Goal: Complete application form

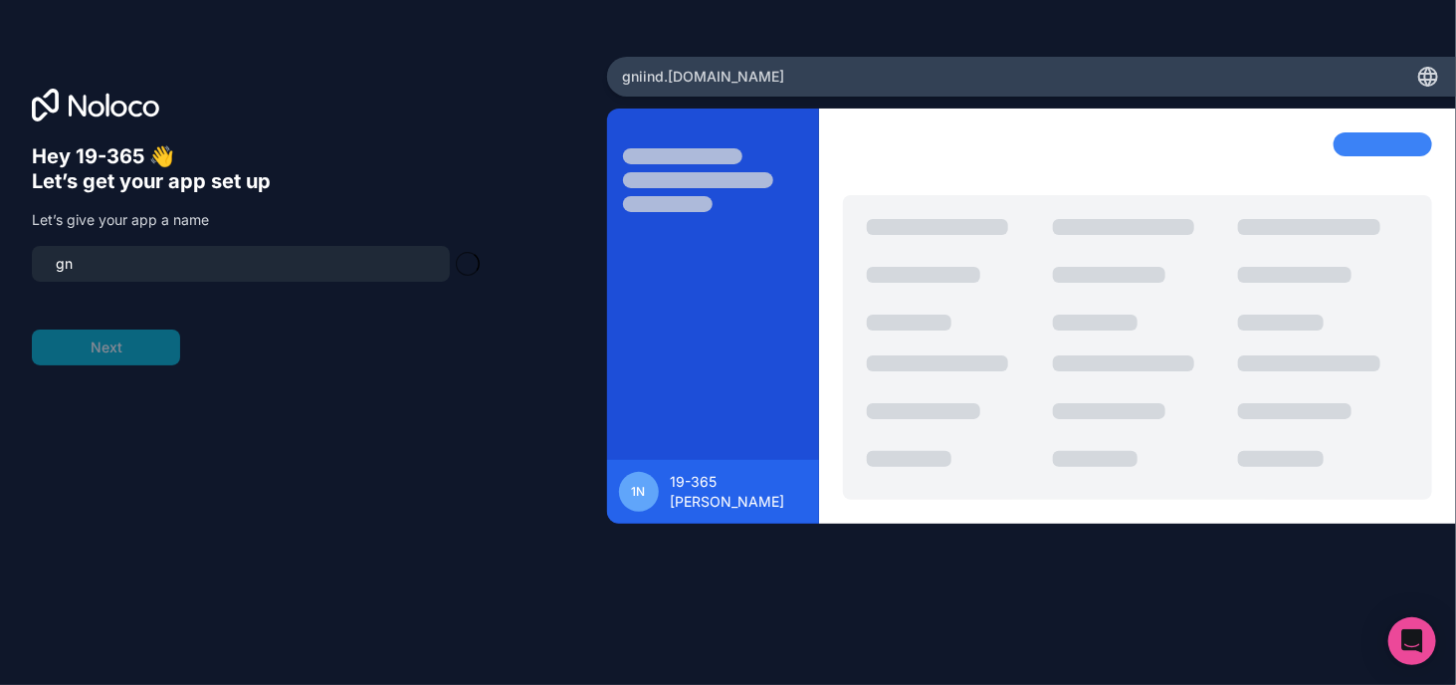
type input "g"
type input "dozo"
click at [152, 359] on button "Next" at bounding box center [106, 347] width 148 height 36
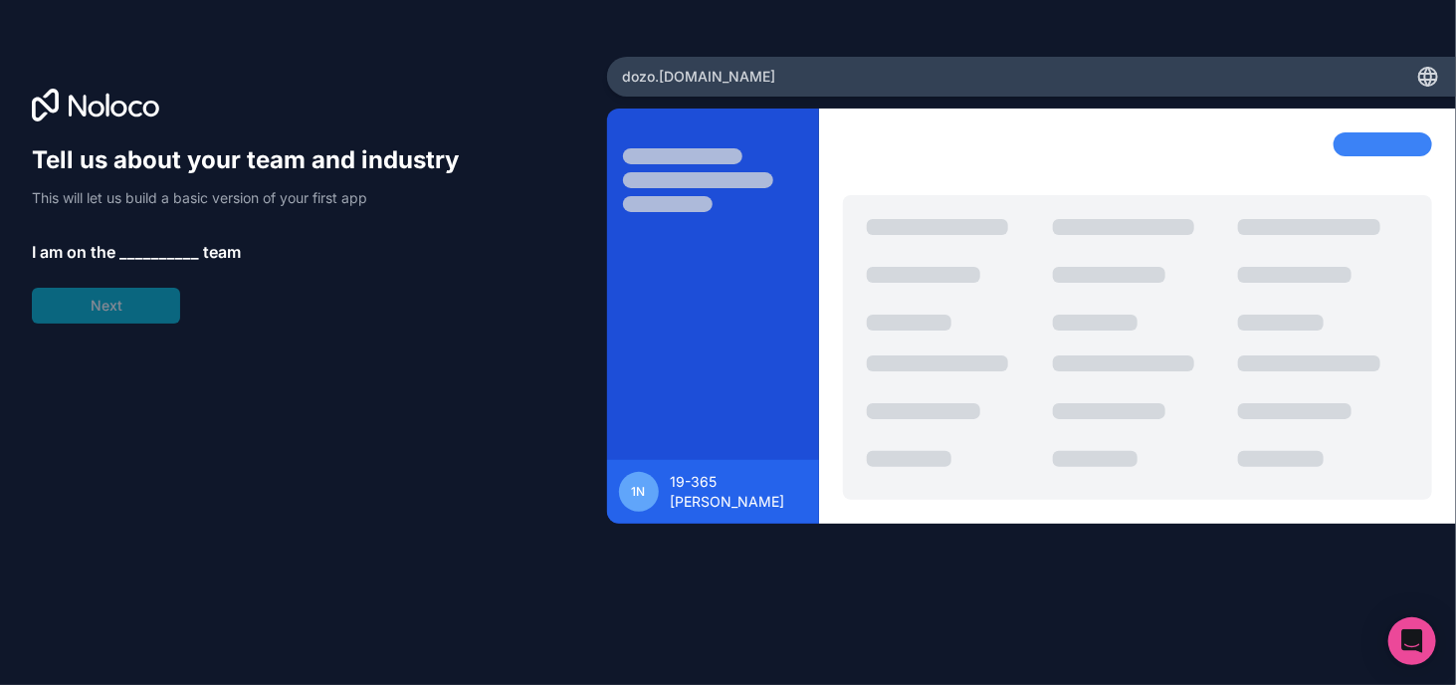
click at [159, 251] on span "__________" at bounding box center [159, 252] width 80 height 24
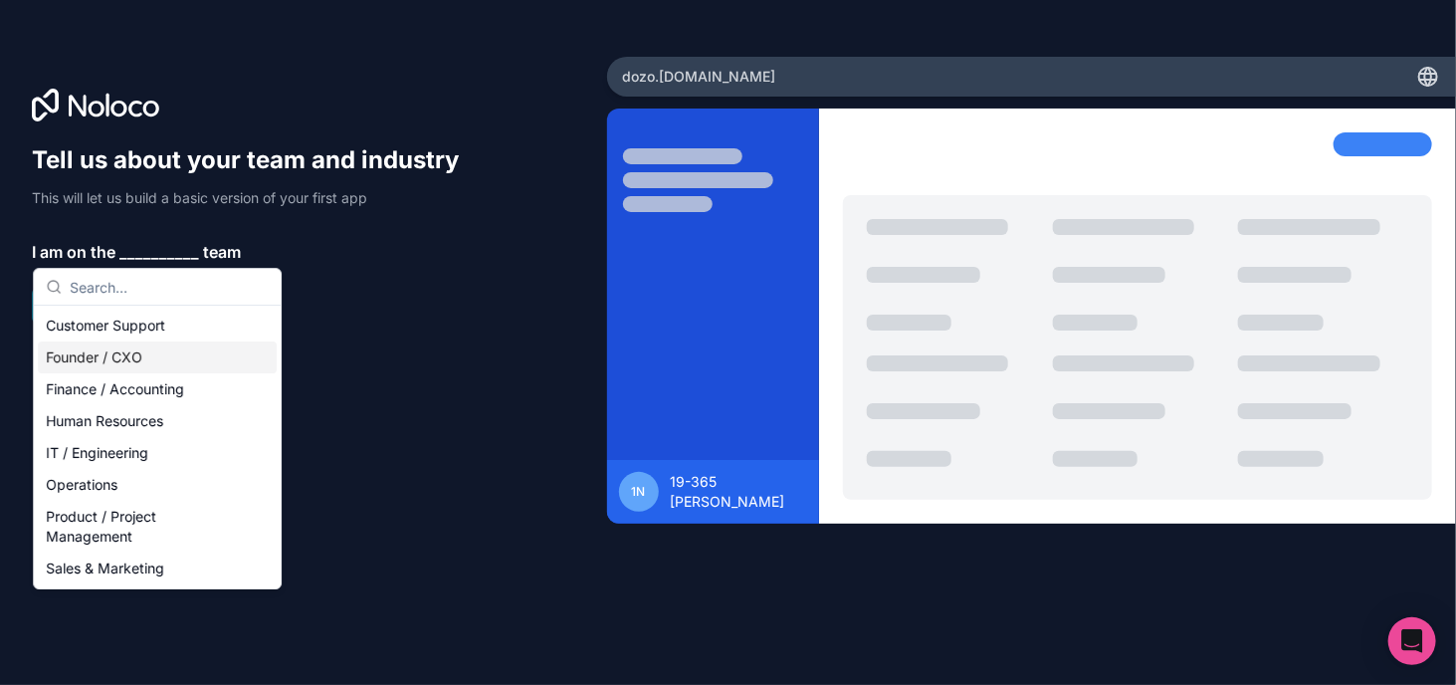
click at [116, 354] on div "Founder / CXO" at bounding box center [157, 357] width 239 height 32
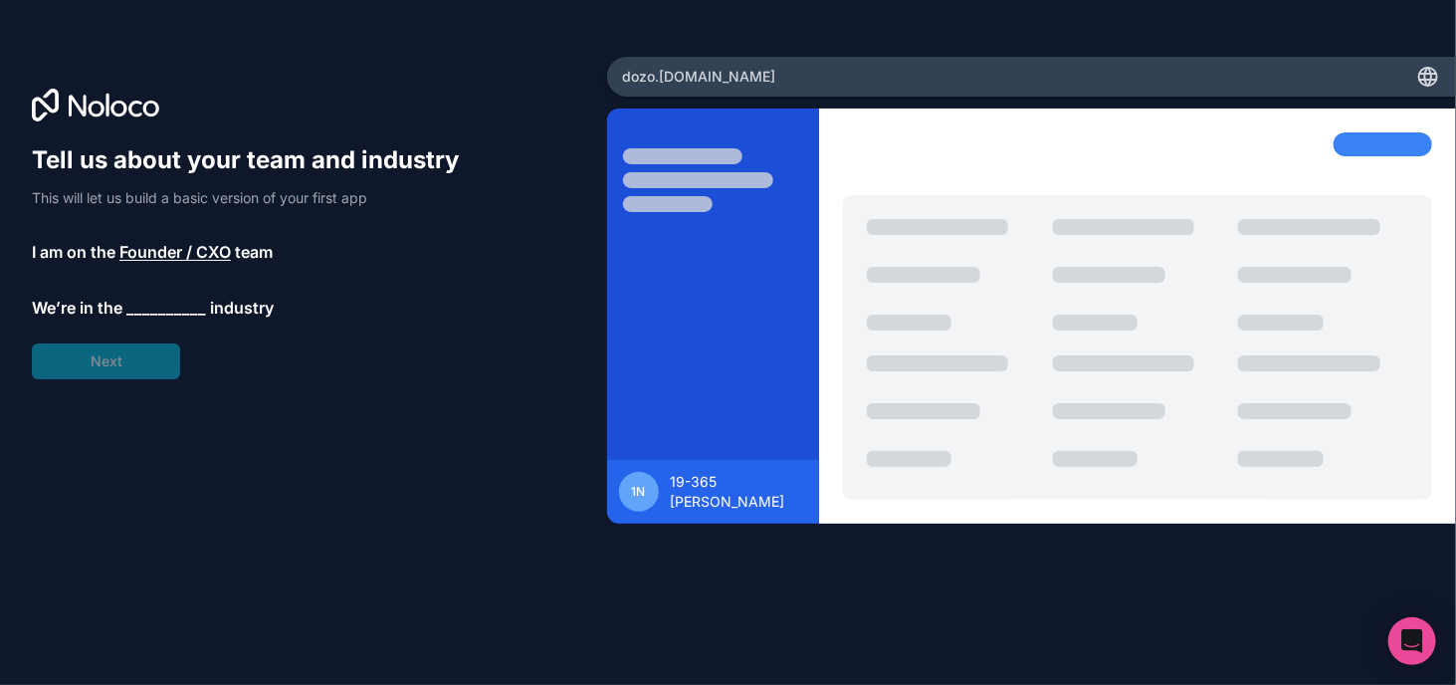
click at [148, 302] on span "__________" at bounding box center [166, 308] width 80 height 24
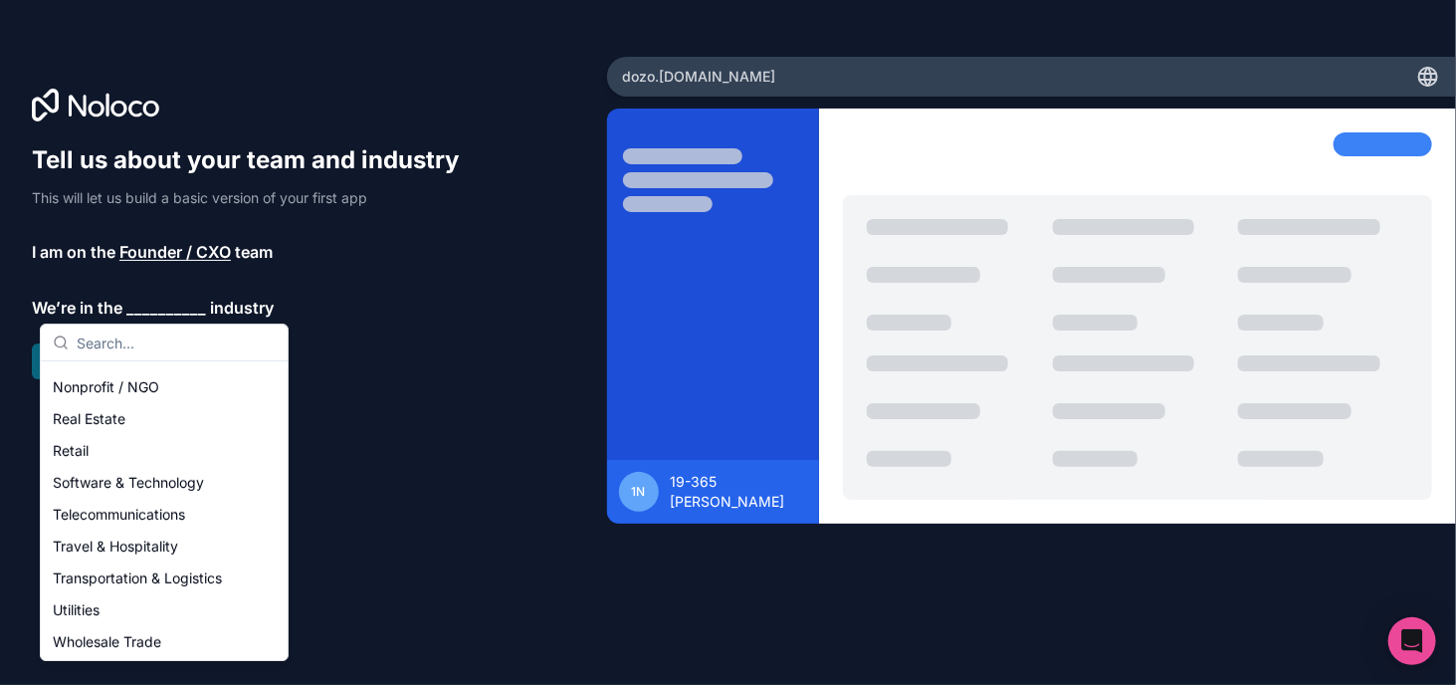
scroll to position [378, 0]
click at [132, 475] on div "Software & Technology" at bounding box center [164, 481] width 239 height 32
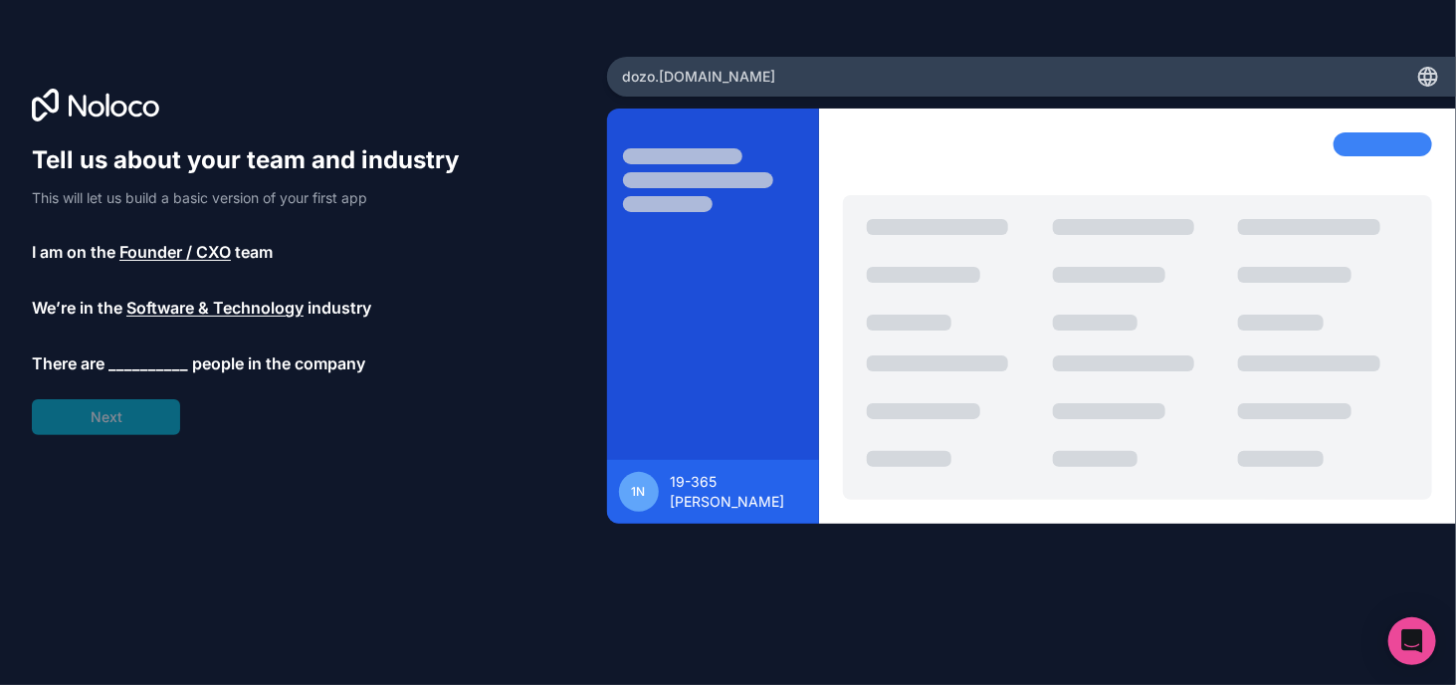
click at [160, 355] on span "__________" at bounding box center [148, 363] width 80 height 24
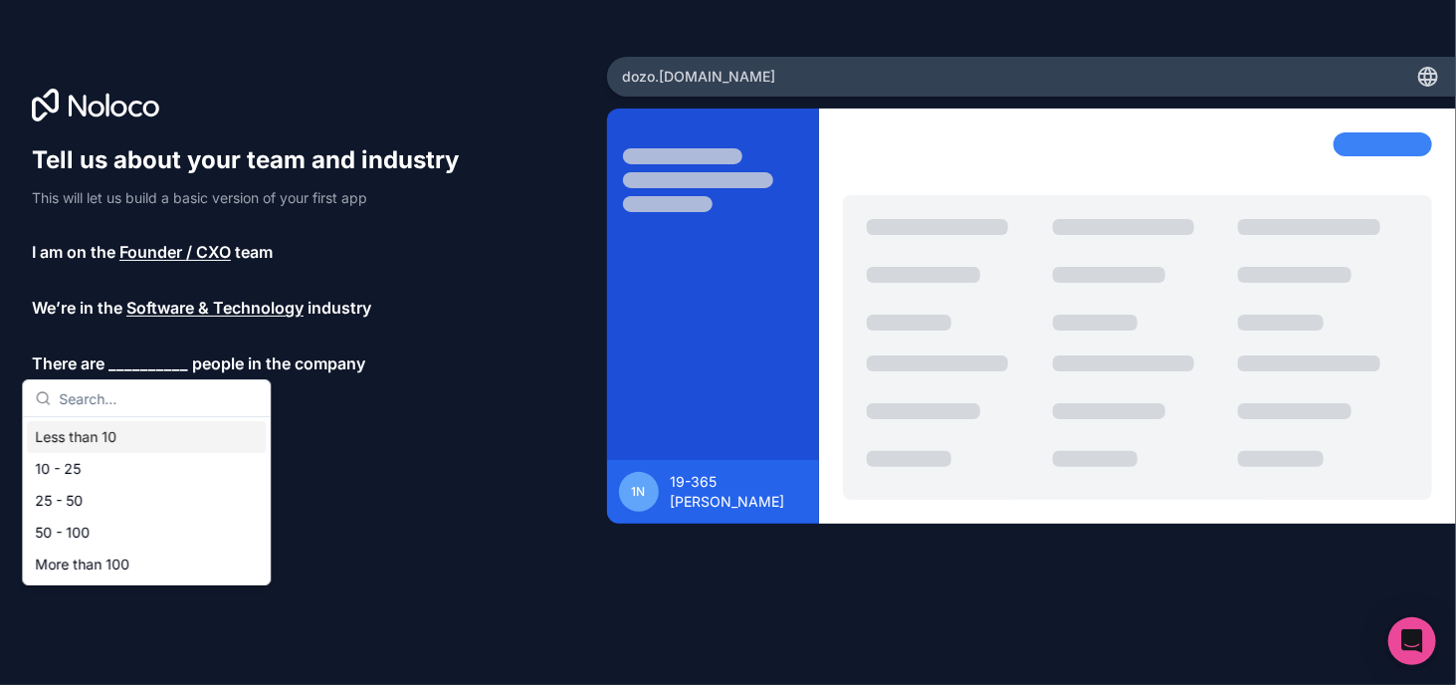
click at [116, 437] on div "Less than 10" at bounding box center [146, 437] width 239 height 32
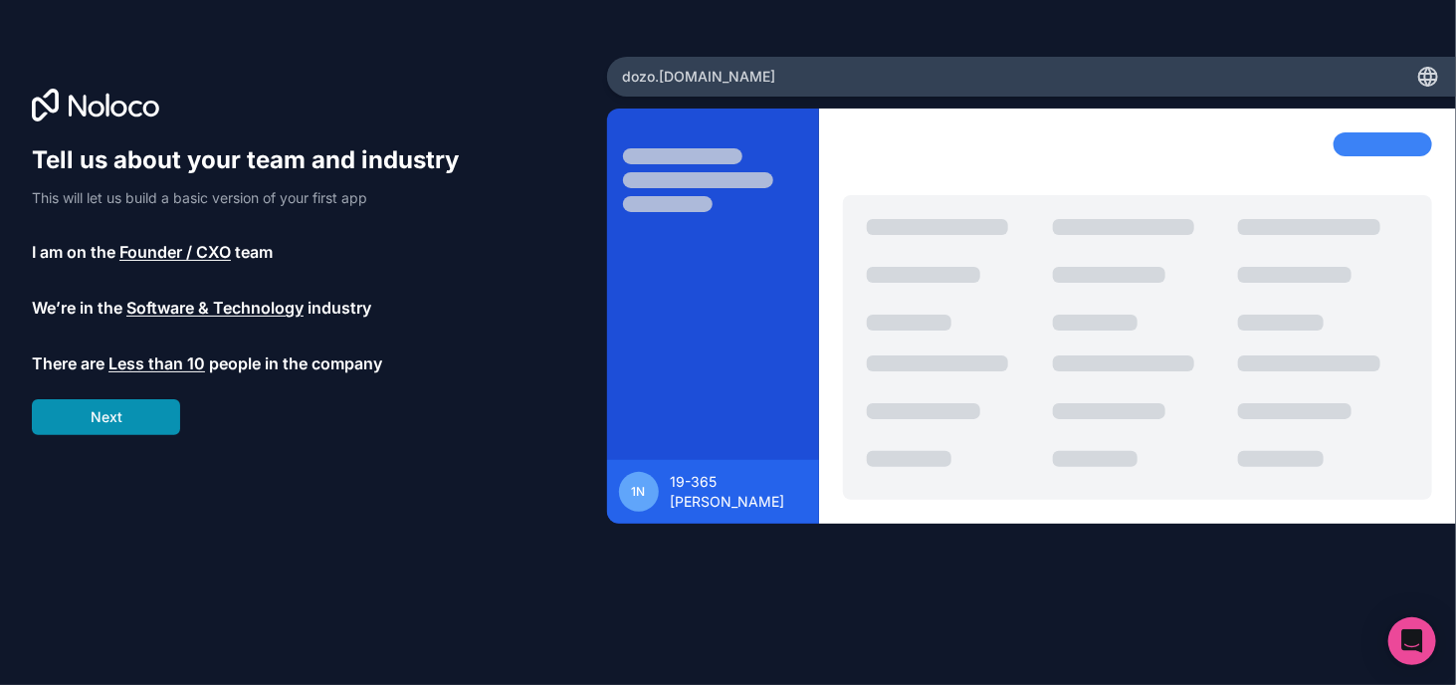
click at [112, 413] on button "Next" at bounding box center [106, 417] width 148 height 36
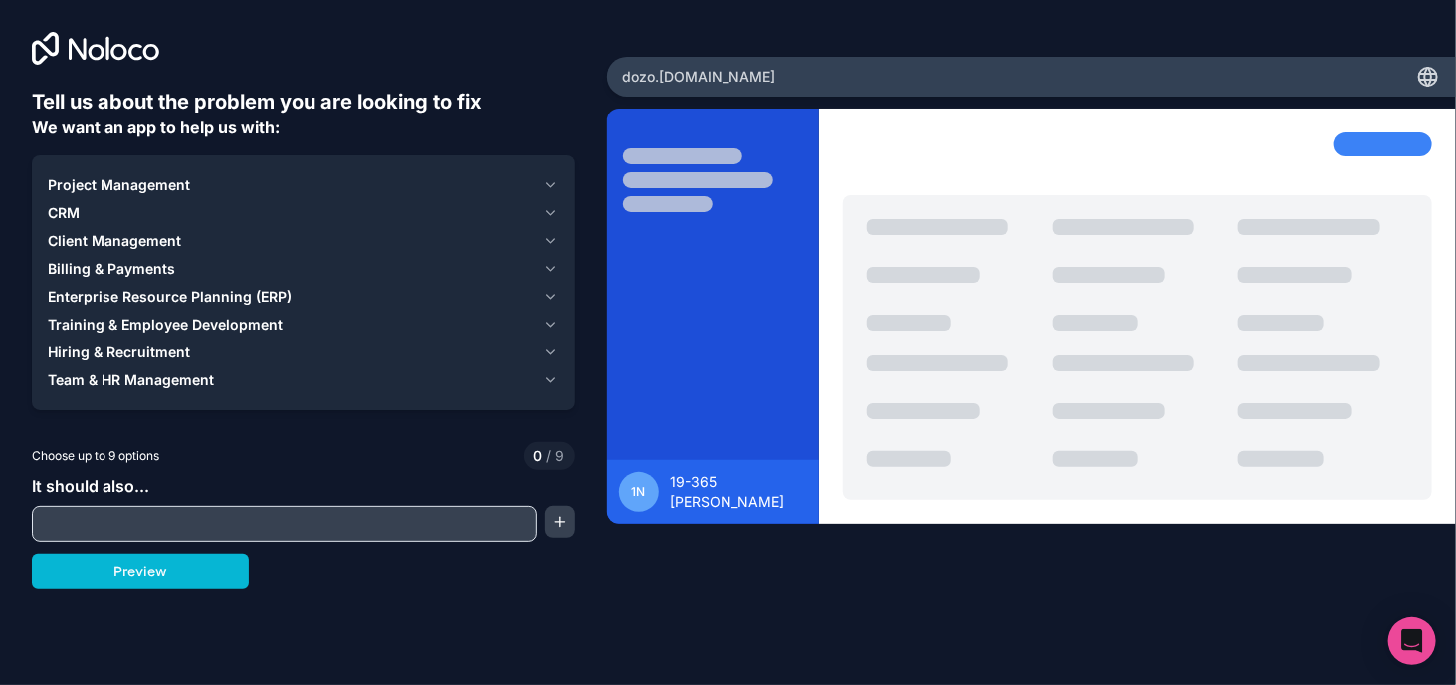
click at [136, 514] on input "text" at bounding box center [284, 523] width 495 height 28
click at [561, 516] on button "button" at bounding box center [560, 521] width 30 height 32
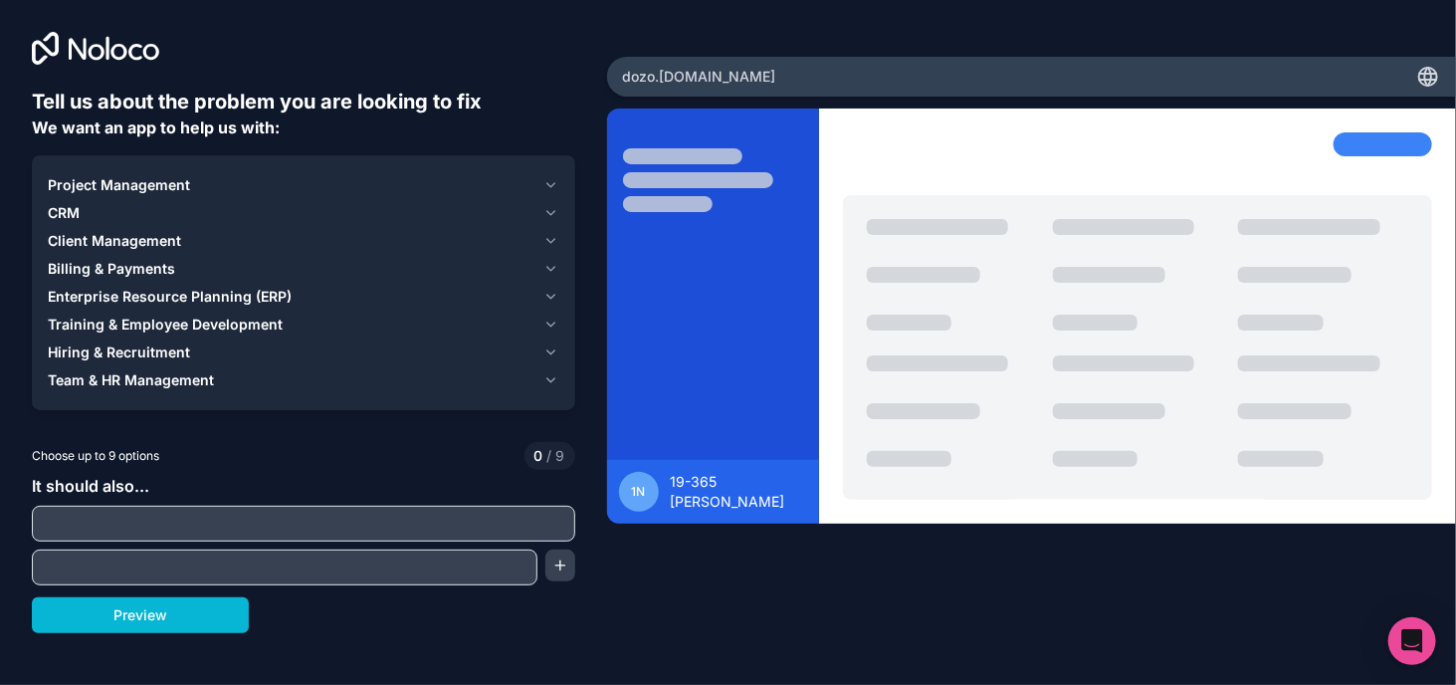
click at [495, 555] on input "text" at bounding box center [284, 567] width 495 height 28
click at [389, 523] on input "text" at bounding box center [303, 523] width 533 height 28
click at [208, 615] on button "Preview" at bounding box center [140, 615] width 217 height 36
click at [551, 182] on icon "button" at bounding box center [550, 185] width 15 height 16
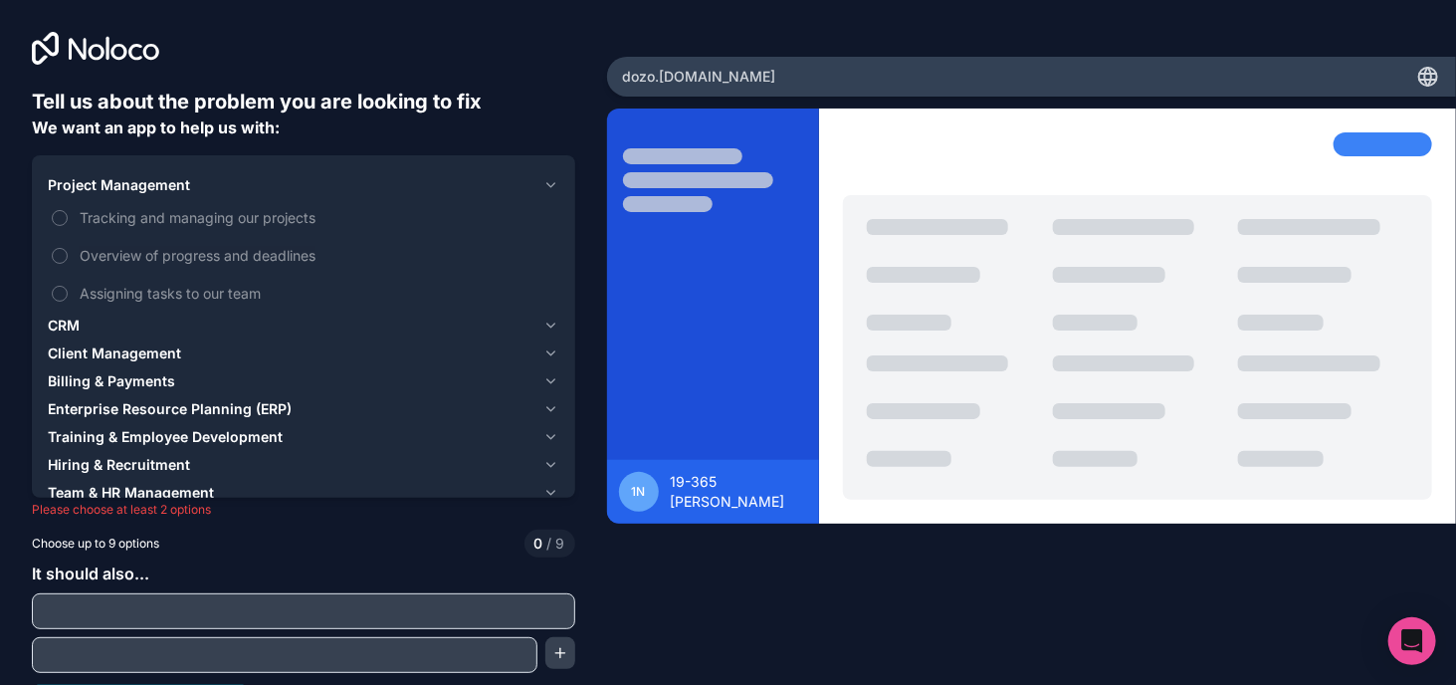
click at [551, 182] on icon "button" at bounding box center [550, 185] width 15 height 16
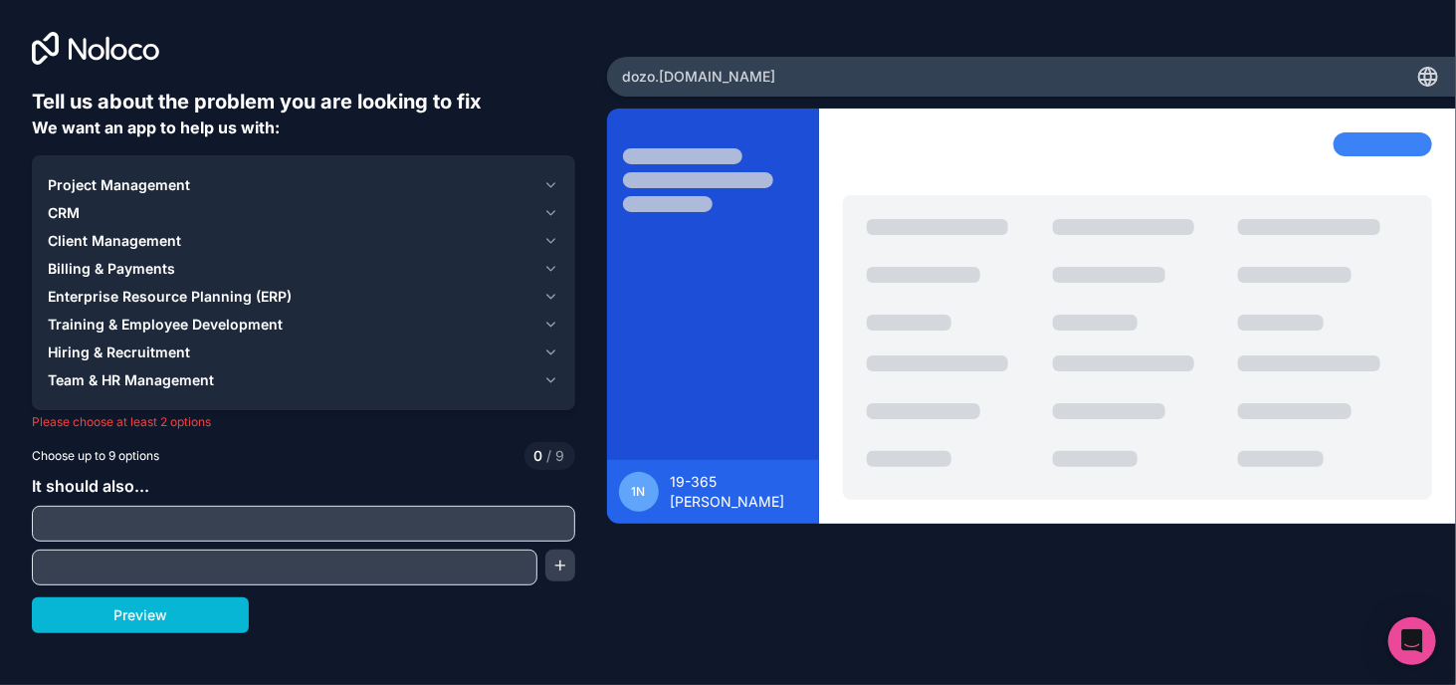
click at [228, 181] on div "Project Management" at bounding box center [292, 185] width 488 height 20
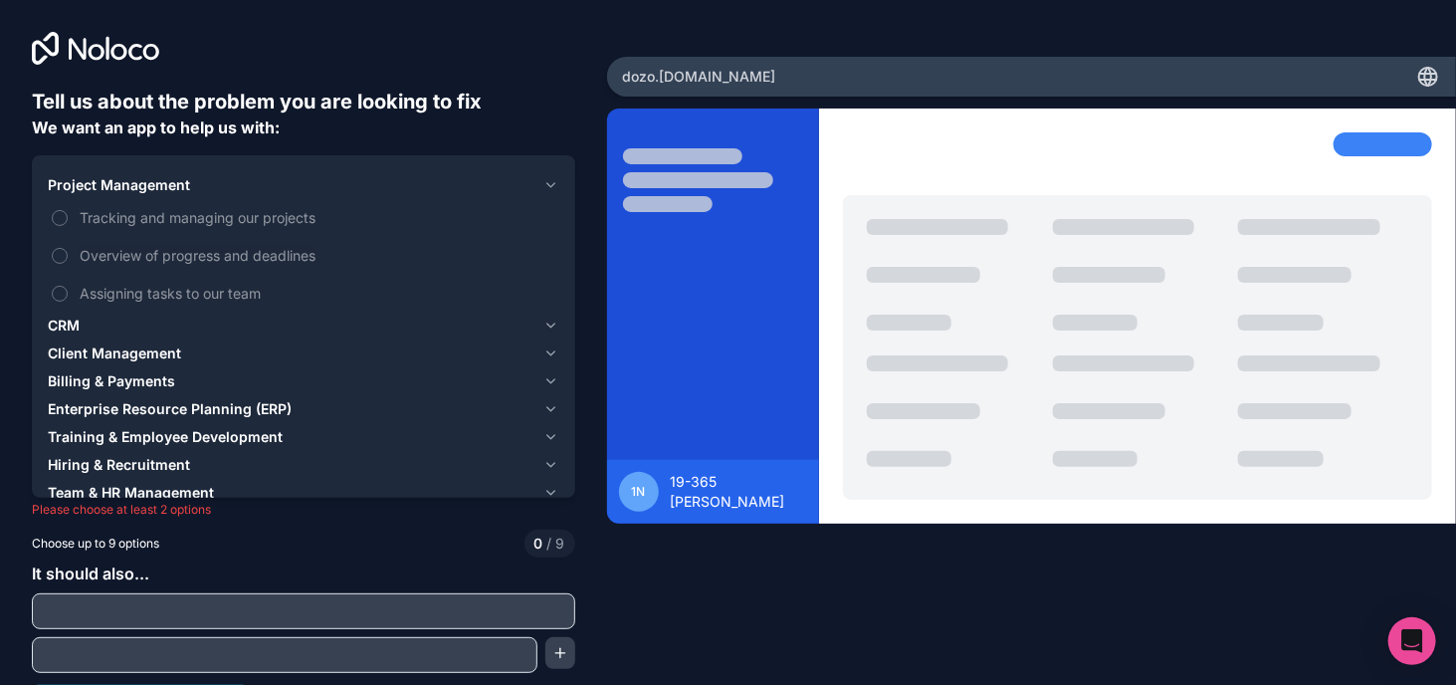
click at [157, 176] on span "Project Management" at bounding box center [119, 185] width 142 height 20
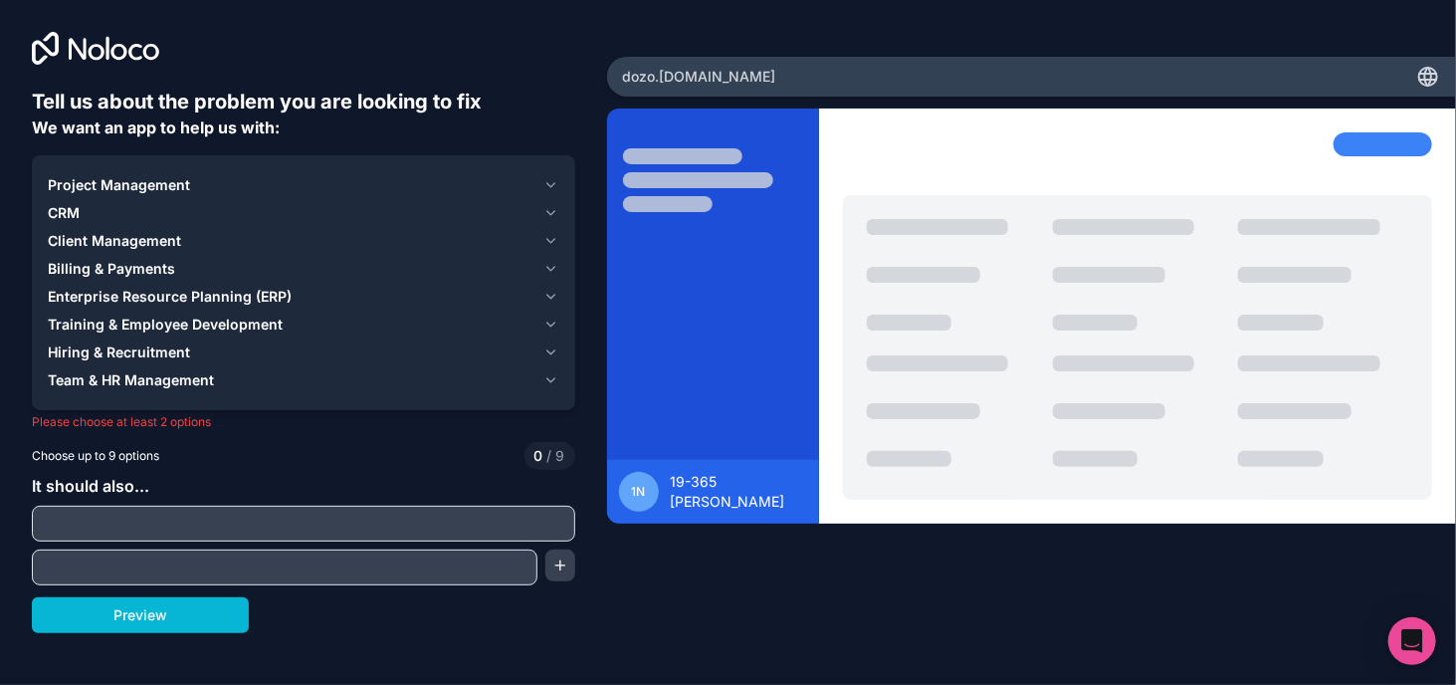
click at [125, 268] on span "Billing & Payments" at bounding box center [111, 269] width 127 height 20
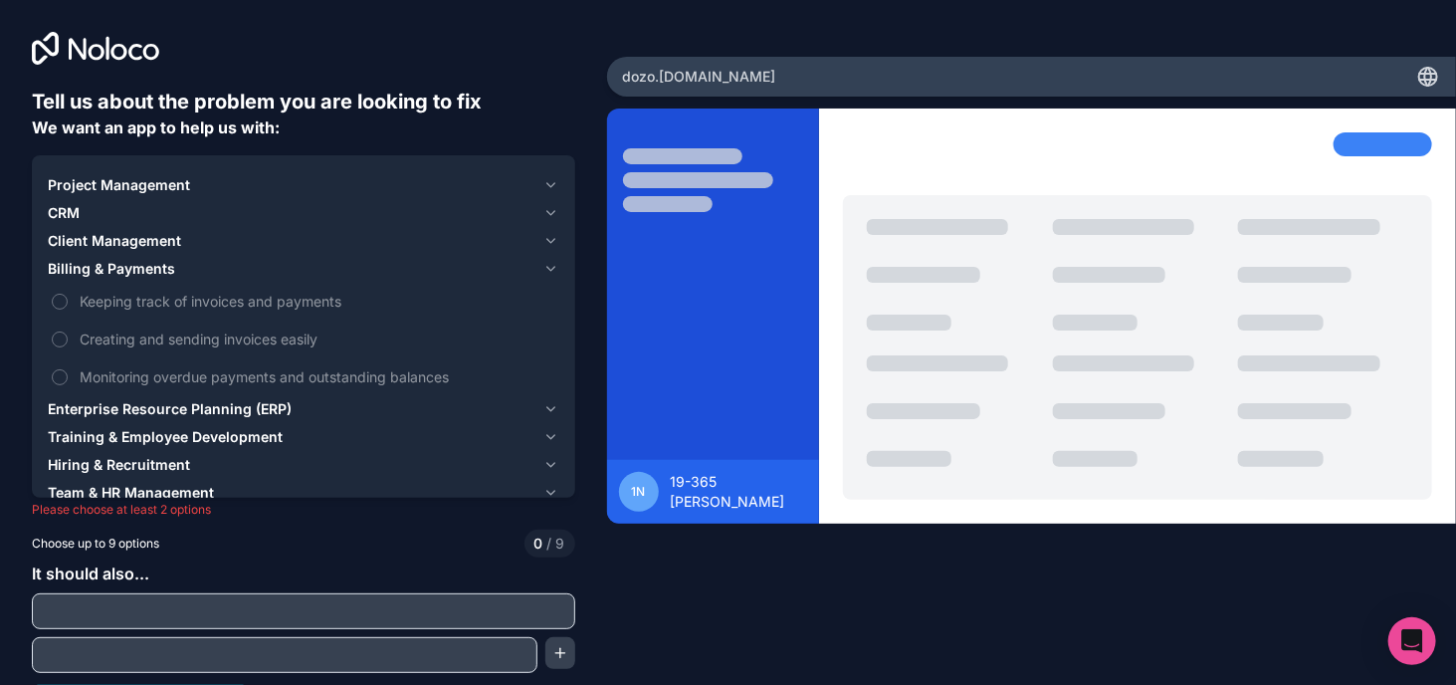
click at [125, 268] on span "Billing & Payments" at bounding box center [111, 269] width 127 height 20
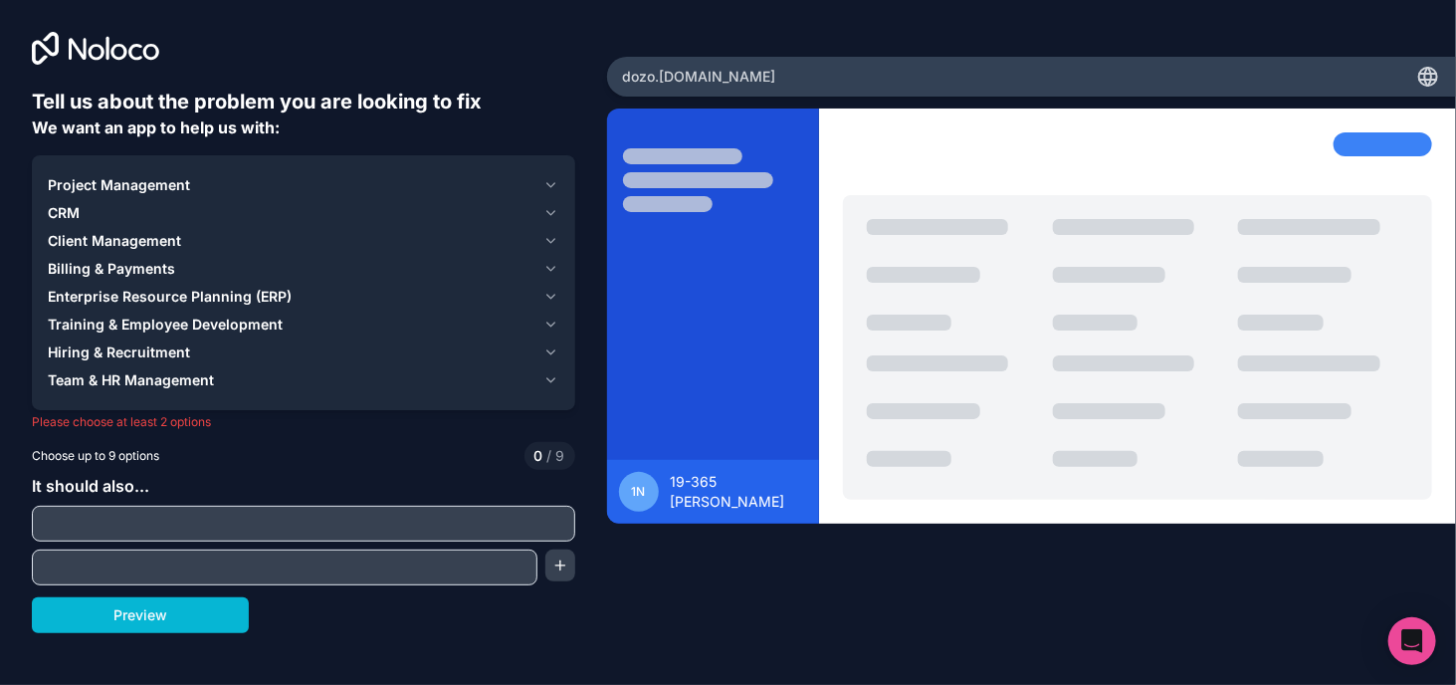
click at [205, 323] on span "Training & Employee Development" at bounding box center [165, 324] width 235 height 20
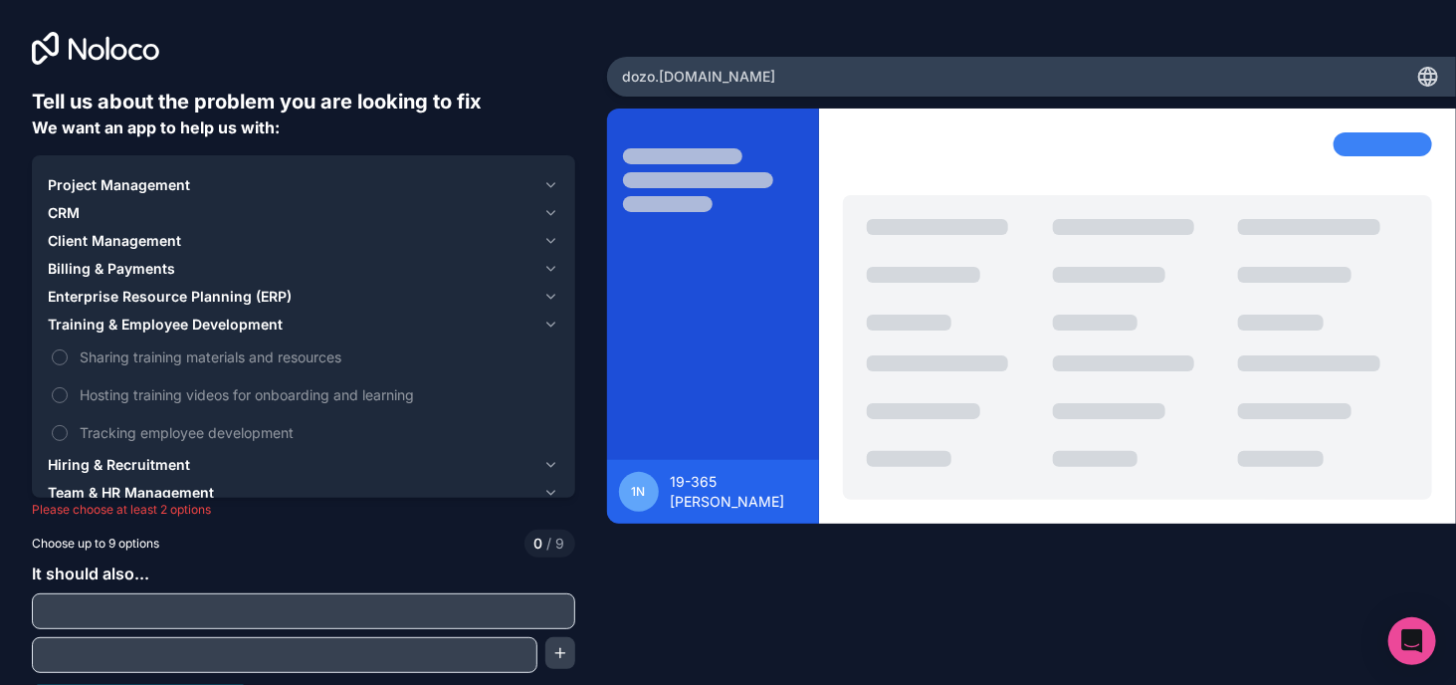
click at [175, 319] on span "Training & Employee Development" at bounding box center [165, 324] width 235 height 20
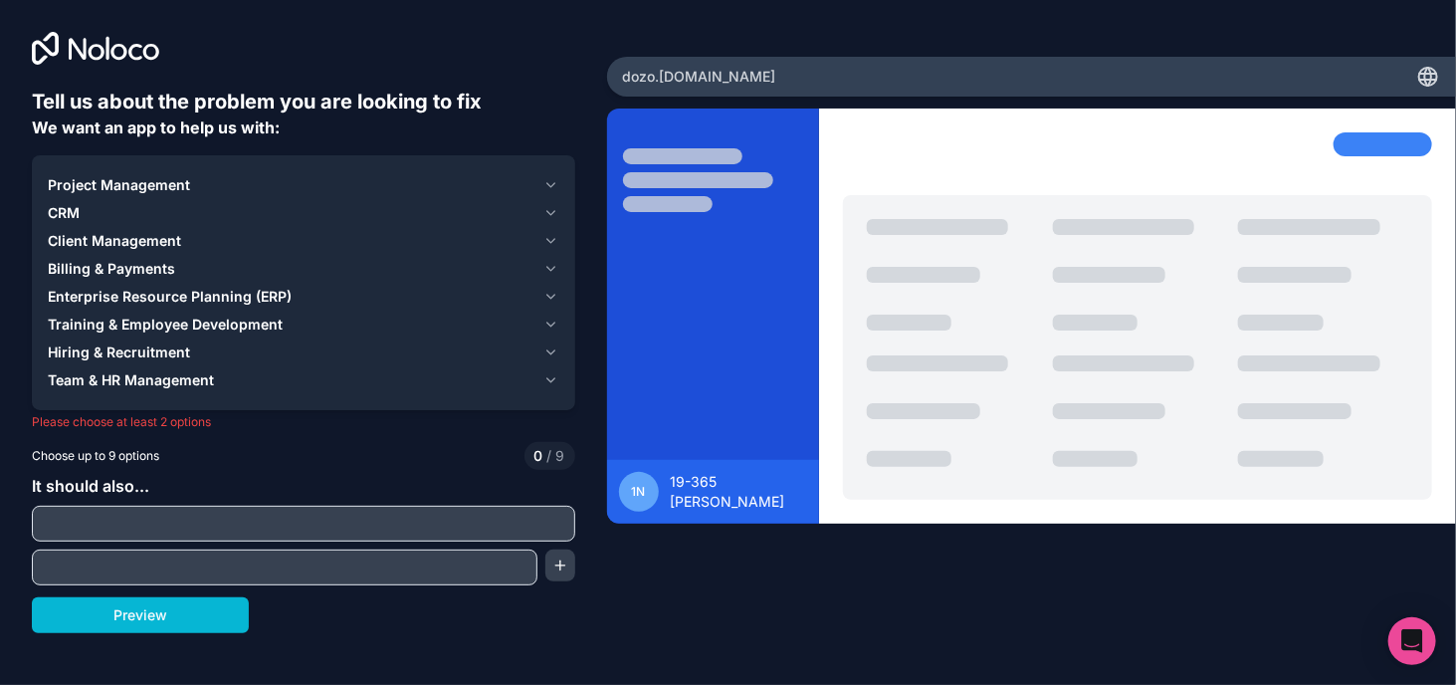
click at [175, 319] on span "Training & Employee Development" at bounding box center [165, 324] width 235 height 20
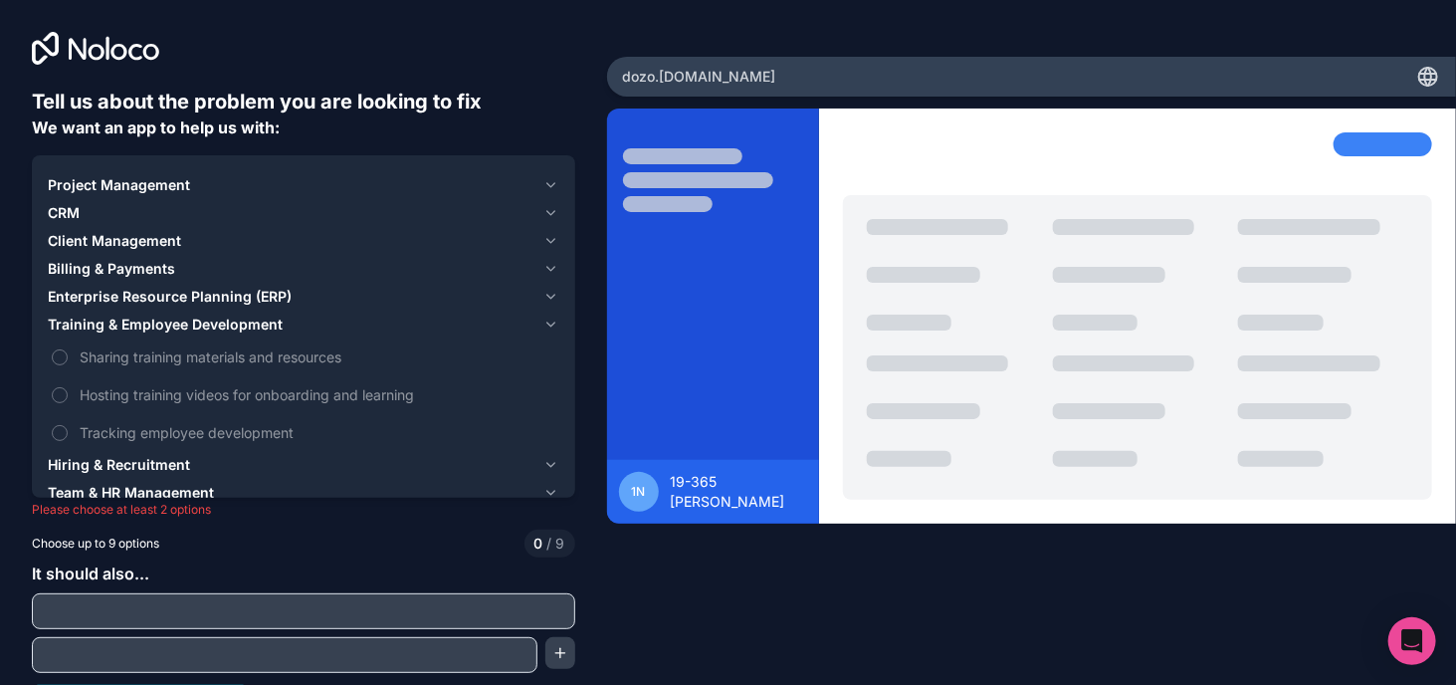
click at [175, 319] on span "Training & Employee Development" at bounding box center [165, 324] width 235 height 20
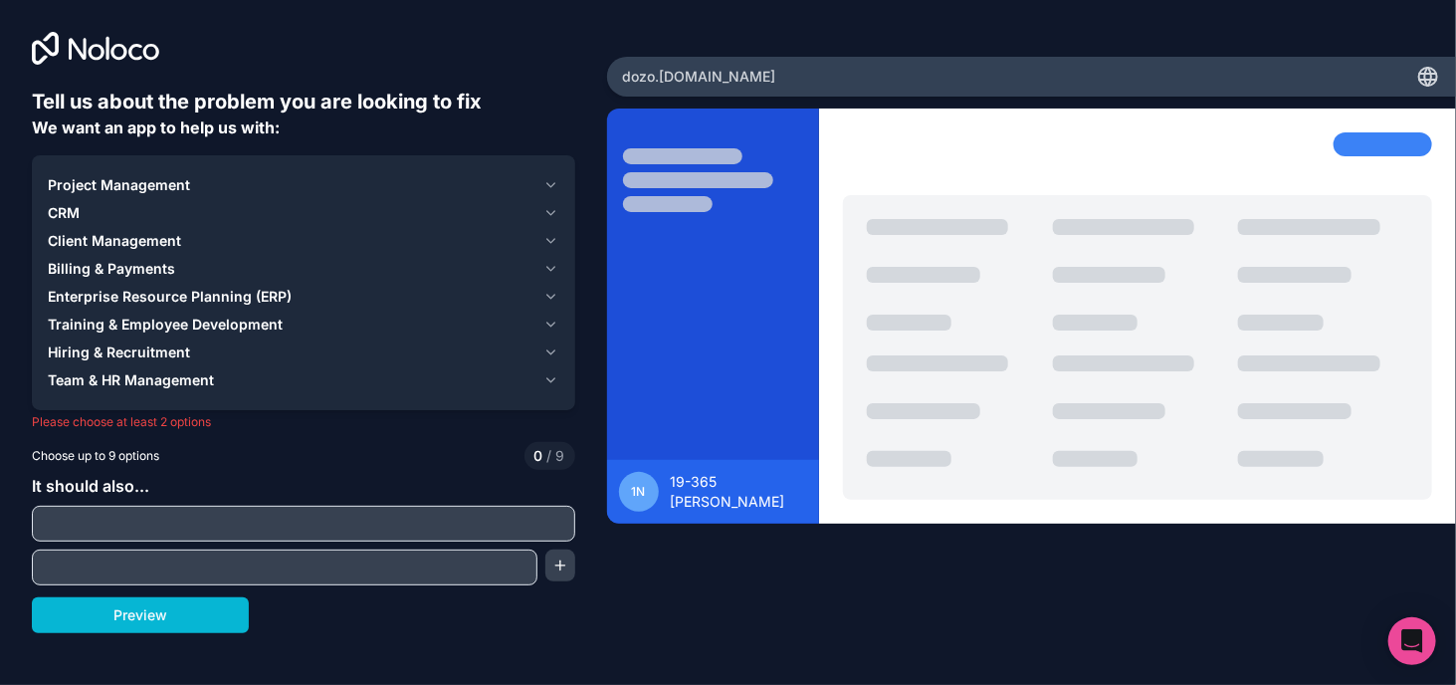
click at [200, 353] on div "Hiring & Recruitment" at bounding box center [292, 352] width 488 height 20
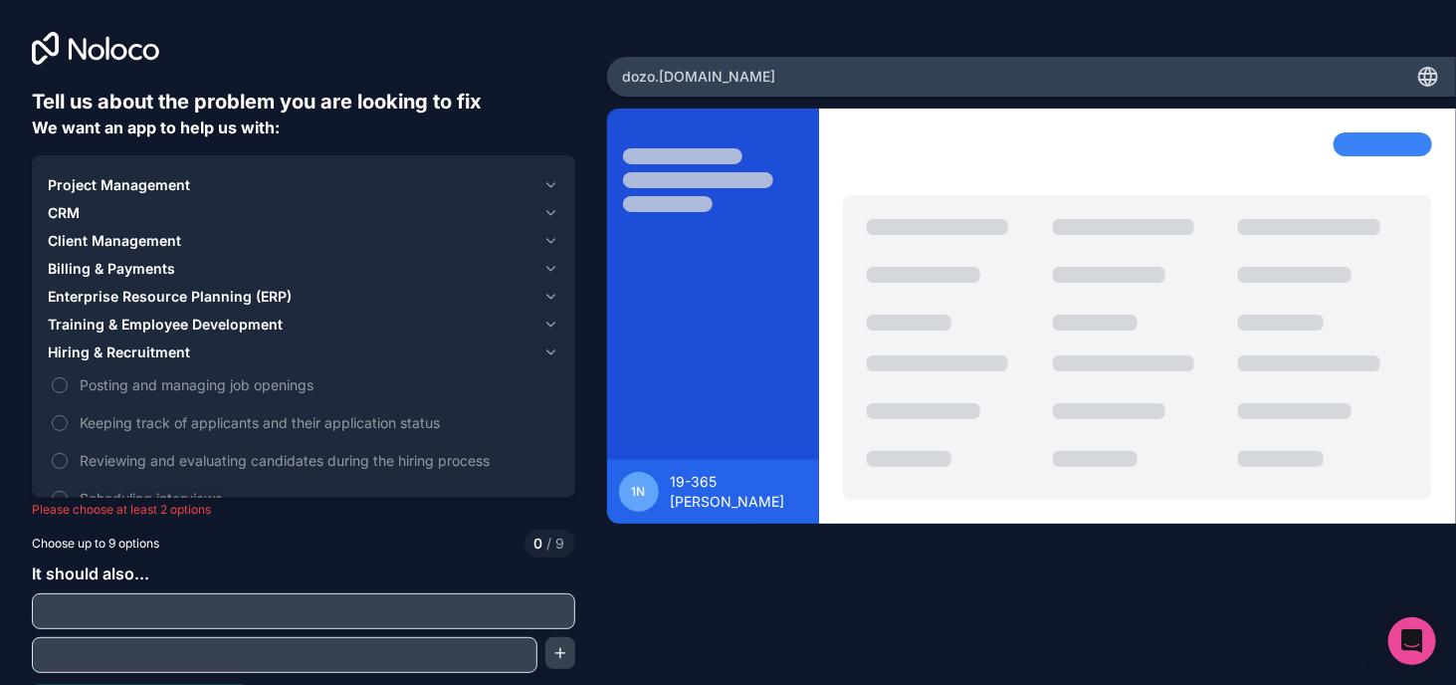
click at [200, 353] on div "Hiring & Recruitment" at bounding box center [292, 352] width 488 height 20
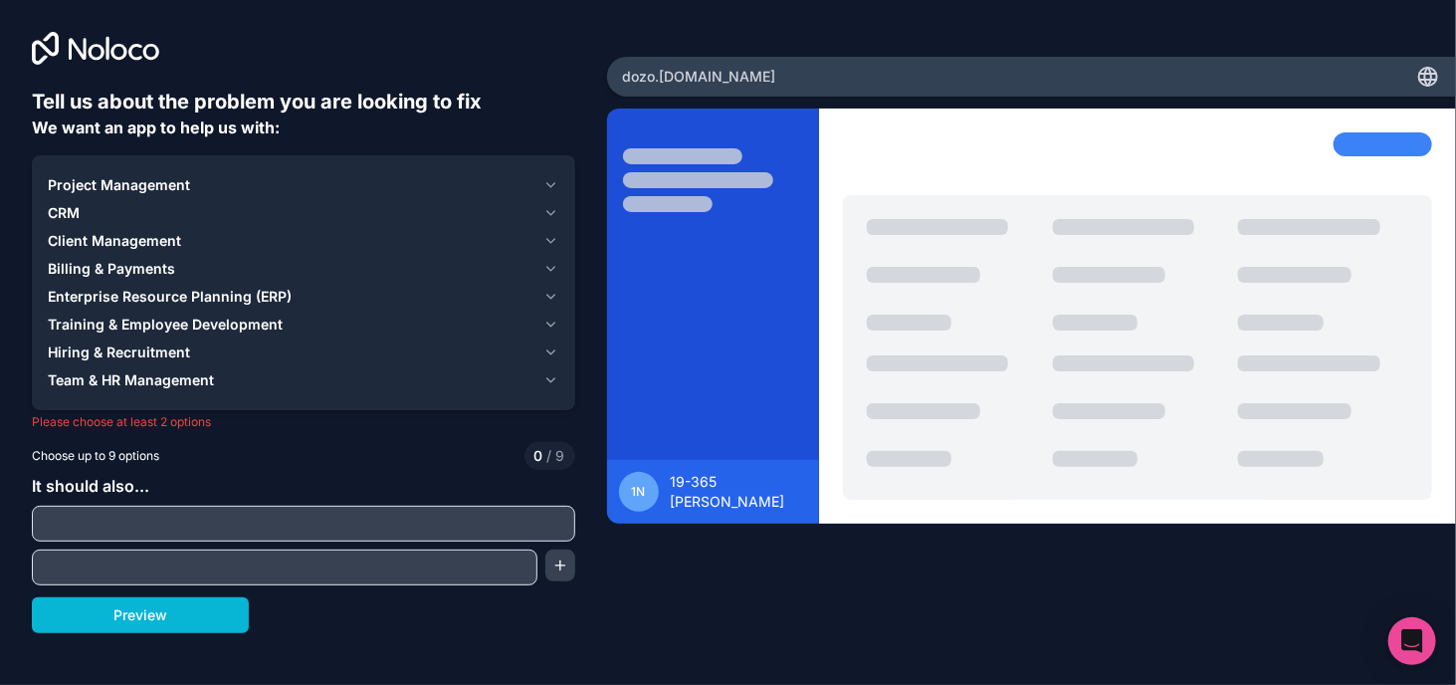
click at [207, 411] on div "Tell us about the problem you are looking to fix We want an app to help us with…" at bounding box center [303, 360] width 543 height 545
drag, startPoint x: 220, startPoint y: 420, endPoint x: 240, endPoint y: 420, distance: 19.9
click at [240, 420] on p "Please choose at least 2 options" at bounding box center [303, 422] width 543 height 16
drag, startPoint x: 216, startPoint y: 421, endPoint x: 169, endPoint y: 461, distance: 61.4
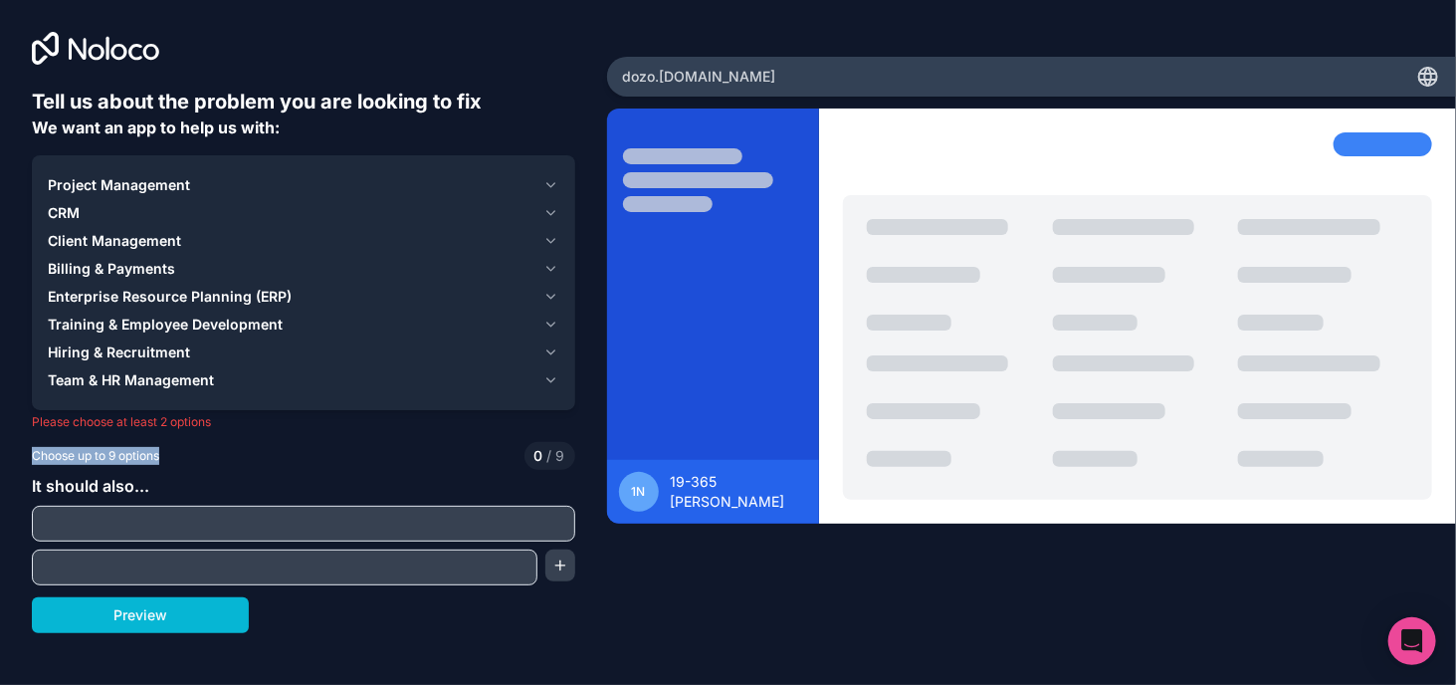
click at [169, 461] on div "Tell us about the problem you are looking to fix We want an app to help us with…" at bounding box center [303, 360] width 543 height 545
click at [169, 461] on div "Choose up to 9 options 0 / 9" at bounding box center [303, 456] width 543 height 28
drag, startPoint x: 169, startPoint y: 461, endPoint x: 191, endPoint y: 477, distance: 27.1
click at [191, 477] on div "Tell us about the problem you are looking to fix We want an app to help us with…" at bounding box center [303, 360] width 543 height 545
click at [183, 457] on div "Choose up to 9 options 0 / 9" at bounding box center [303, 456] width 543 height 28
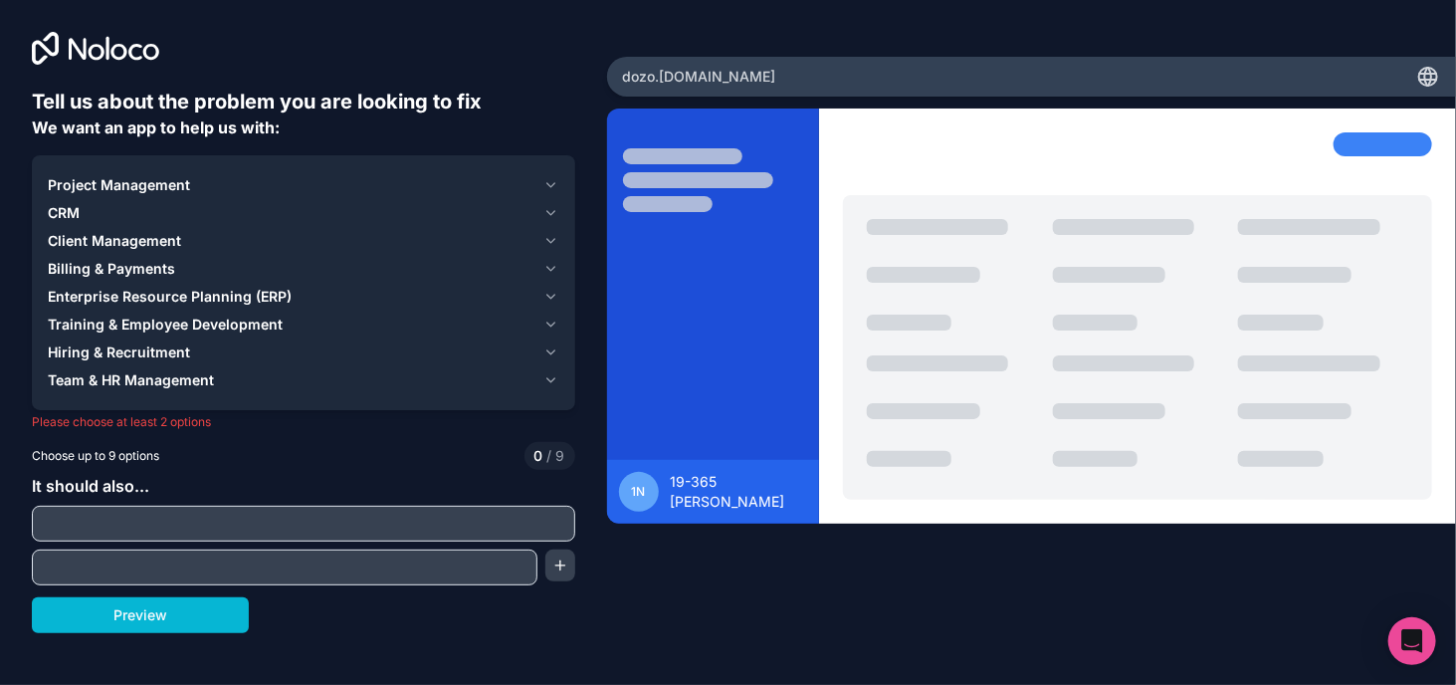
click at [188, 459] on div "Choose up to 9 options 0 / 9" at bounding box center [303, 456] width 543 height 28
click at [295, 373] on div "Team & HR Management" at bounding box center [292, 380] width 488 height 20
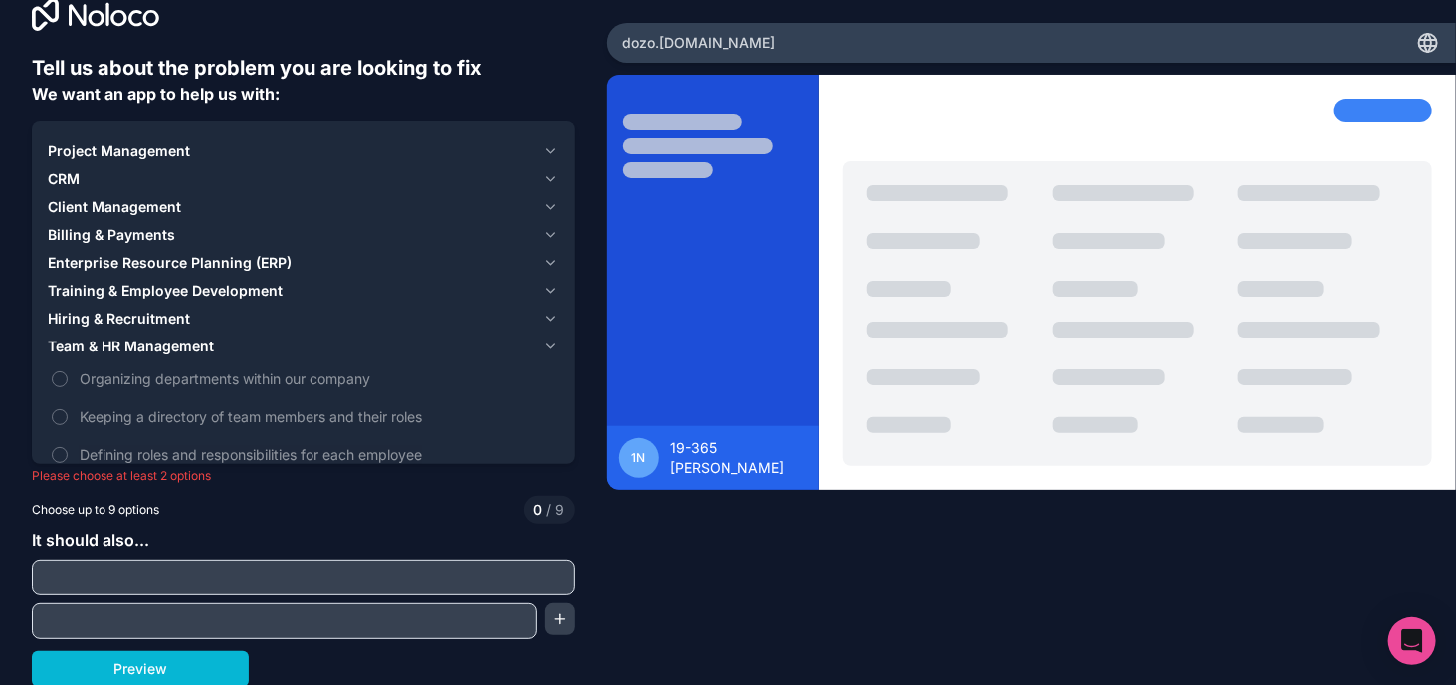
scroll to position [36, 0]
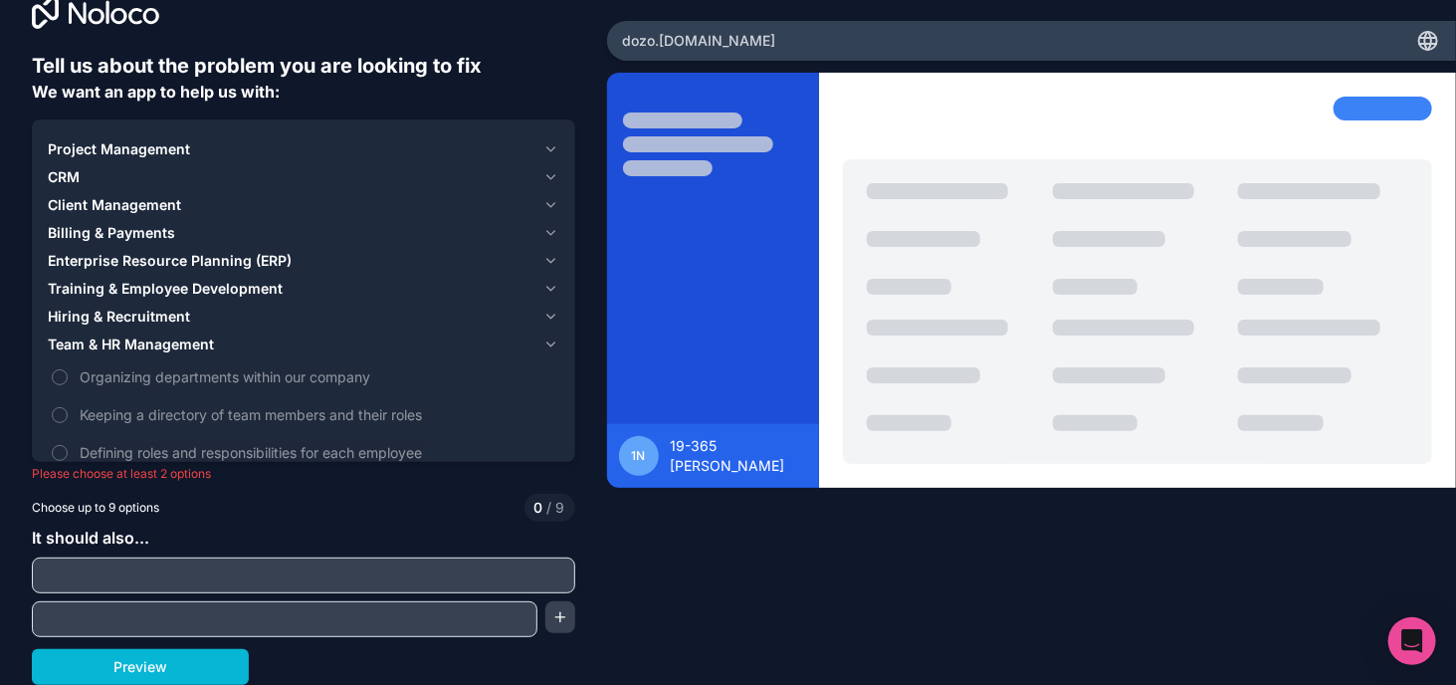
click at [168, 334] on span "Team & HR Management" at bounding box center [131, 344] width 166 height 20
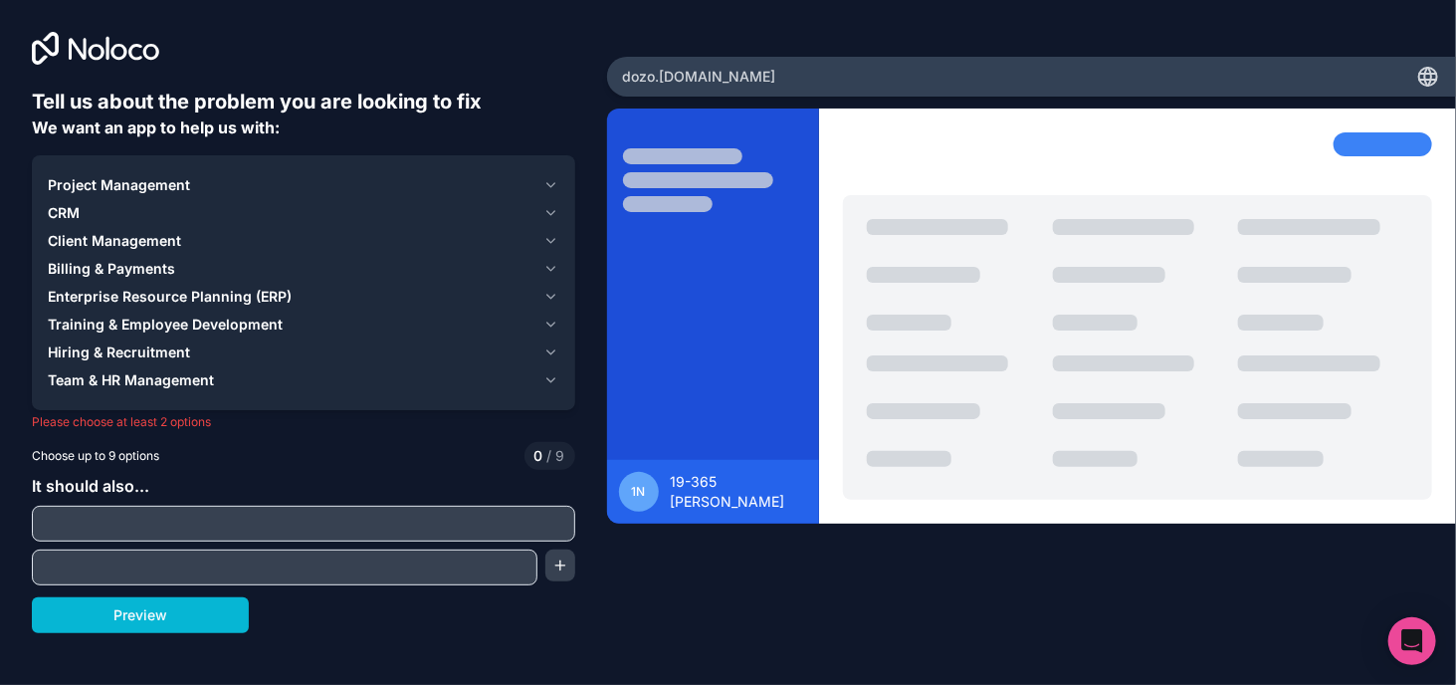
drag, startPoint x: 277, startPoint y: 126, endPoint x: 290, endPoint y: 129, distance: 13.3
click at [290, 129] on div "Tell us about the problem you are looking to fix We want an app to help us with:" at bounding box center [303, 114] width 543 height 52
drag, startPoint x: 280, startPoint y: 124, endPoint x: 292, endPoint y: 129, distance: 12.9
click at [292, 129] on div "Tell us about the problem you are looking to fix We want an app to help us with:" at bounding box center [303, 114] width 543 height 52
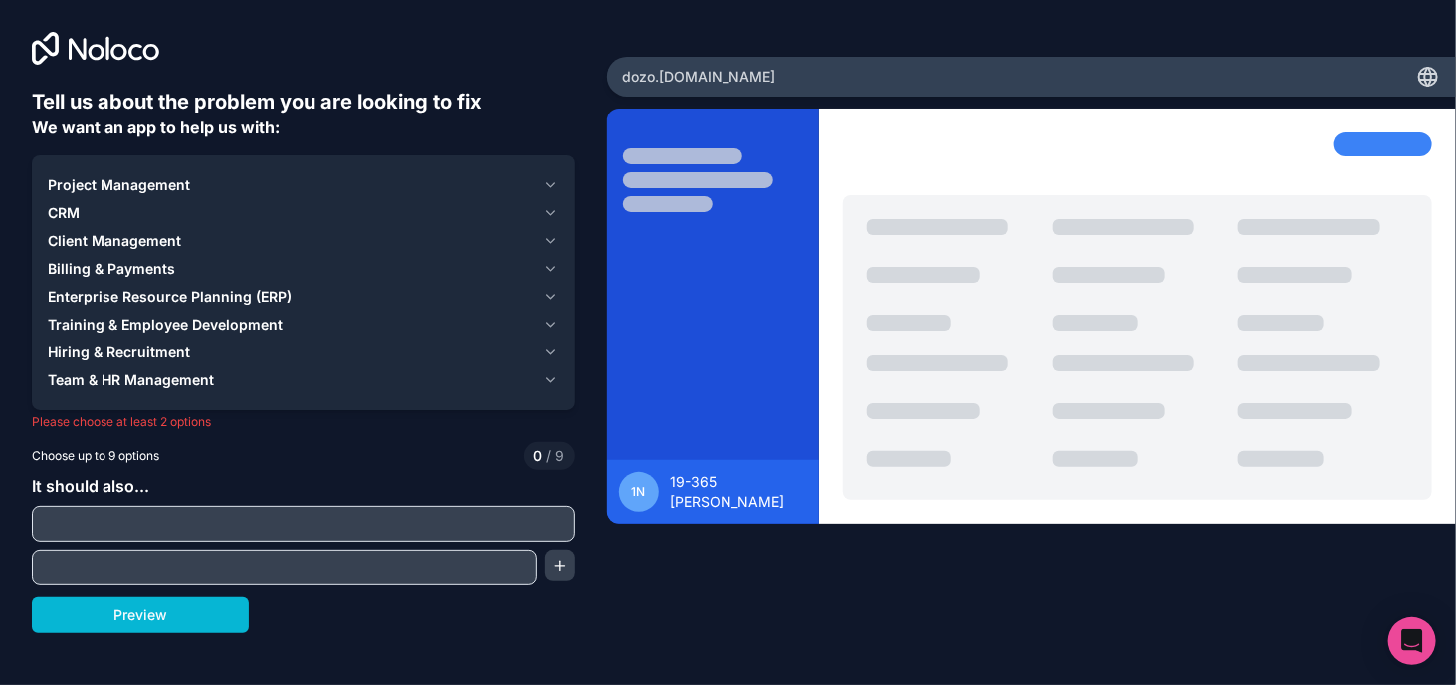
drag, startPoint x: 292, startPoint y: 129, endPoint x: 332, endPoint y: 133, distance: 41.0
click at [332, 133] on div "Tell us about the problem you are looking to fix We want an app to help us with:" at bounding box center [303, 114] width 543 height 52
click at [303, 383] on div "Team & HR Management" at bounding box center [292, 380] width 488 height 20
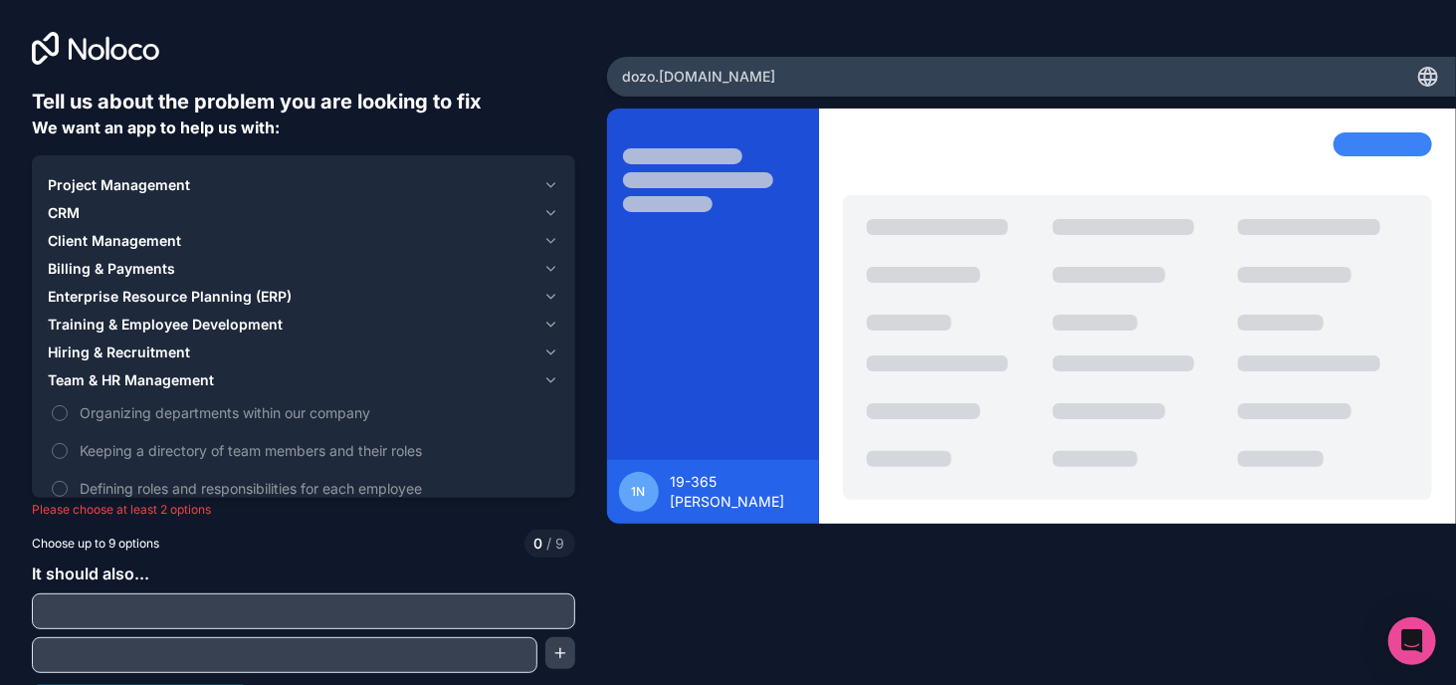
click at [303, 383] on div "Team & HR Management" at bounding box center [292, 380] width 488 height 20
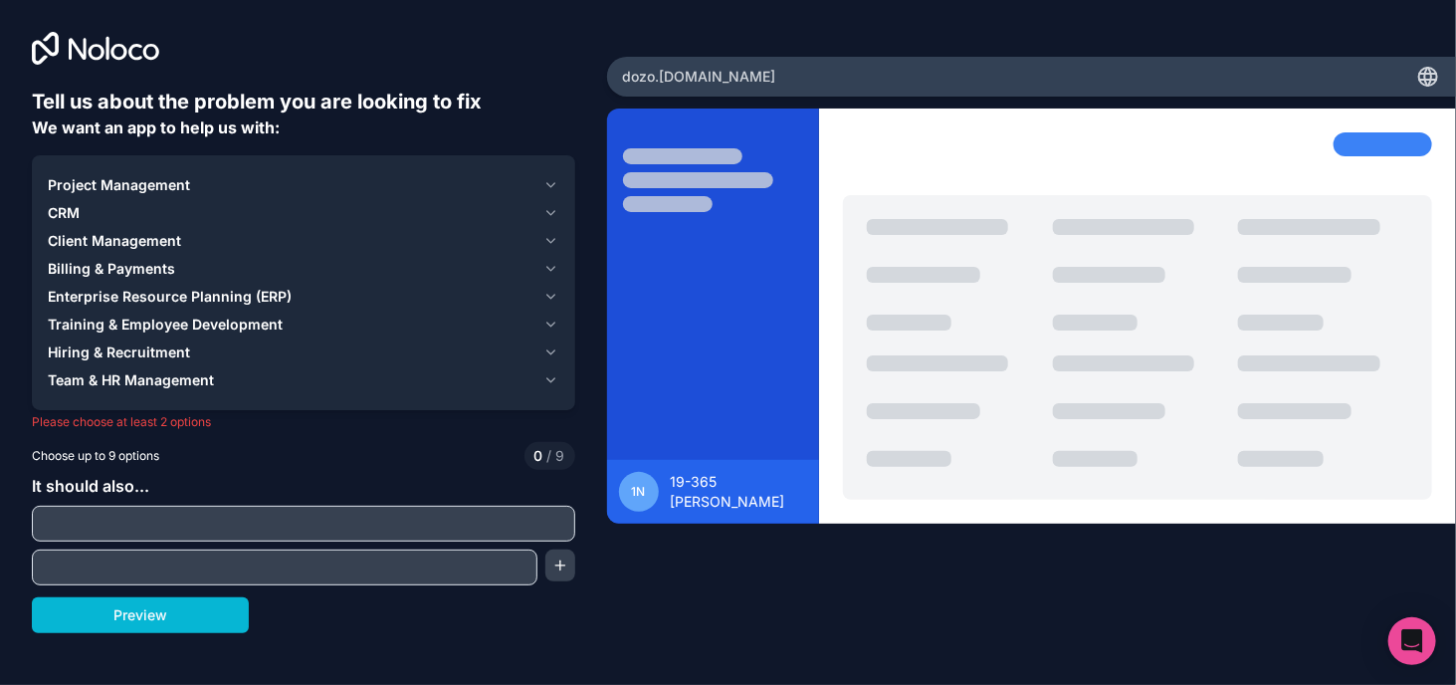
drag, startPoint x: 226, startPoint y: 418, endPoint x: 249, endPoint y: 421, distance: 23.1
click at [249, 421] on p "Please choose at least 2 options" at bounding box center [303, 422] width 543 height 16
drag, startPoint x: 249, startPoint y: 421, endPoint x: 233, endPoint y: 431, distance: 18.8
click at [233, 431] on div "Tell us about the problem you are looking to fix We want an app to help us with…" at bounding box center [303, 360] width 543 height 545
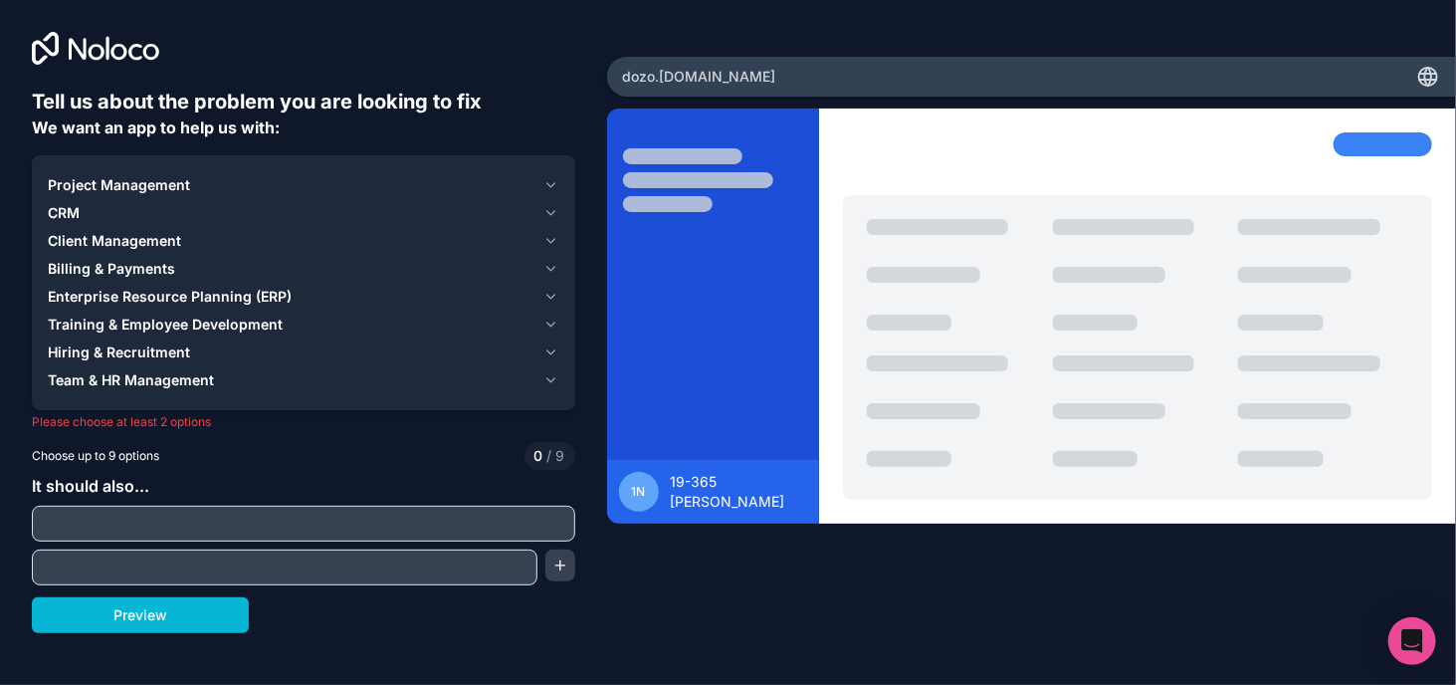
click at [218, 417] on p "Please choose at least 2 options" at bounding box center [303, 422] width 543 height 16
drag, startPoint x: 218, startPoint y: 417, endPoint x: 269, endPoint y: 435, distance: 53.8
click at [269, 435] on div "Tell us about the problem you are looking to fix We want an app to help us with…" at bounding box center [303, 360] width 543 height 545
drag, startPoint x: 243, startPoint y: 428, endPoint x: 224, endPoint y: 424, distance: 19.3
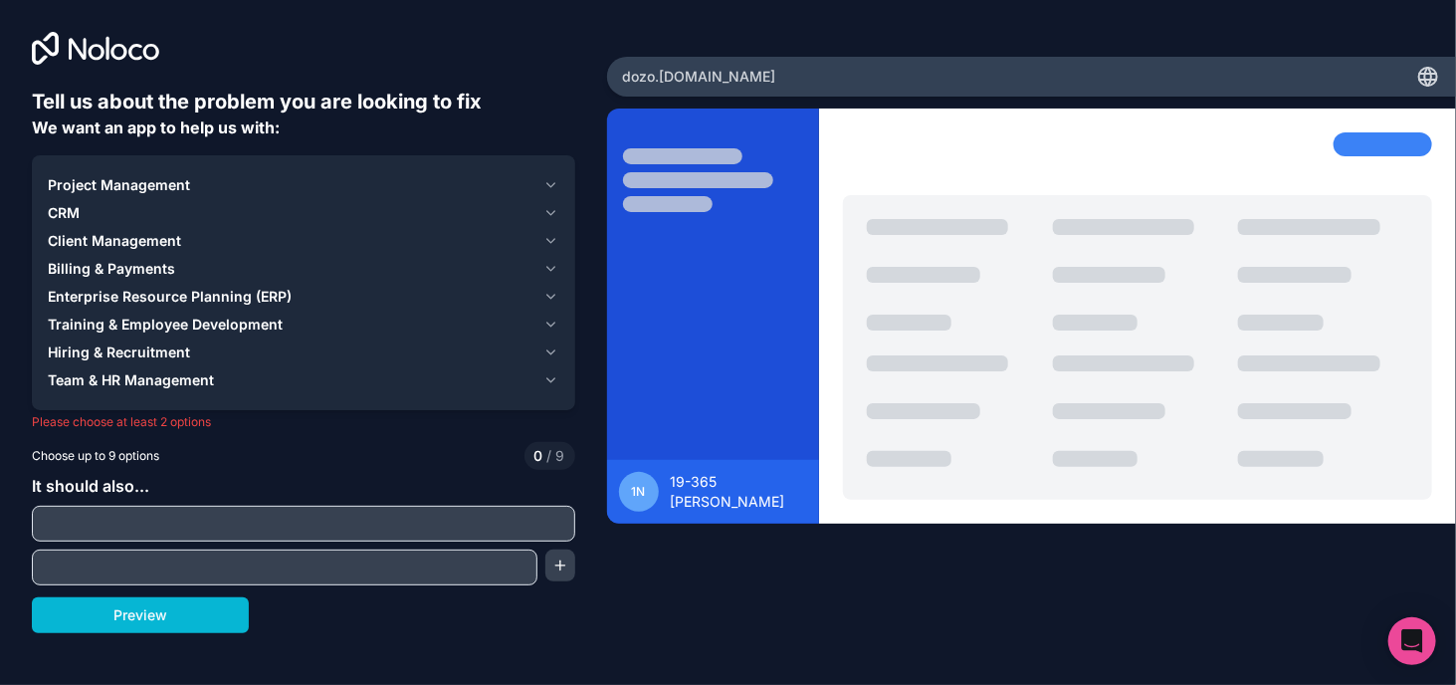
click at [224, 424] on p "Please choose at least 2 options" at bounding box center [303, 422] width 543 height 16
click at [273, 247] on div "Client Management" at bounding box center [292, 241] width 488 height 20
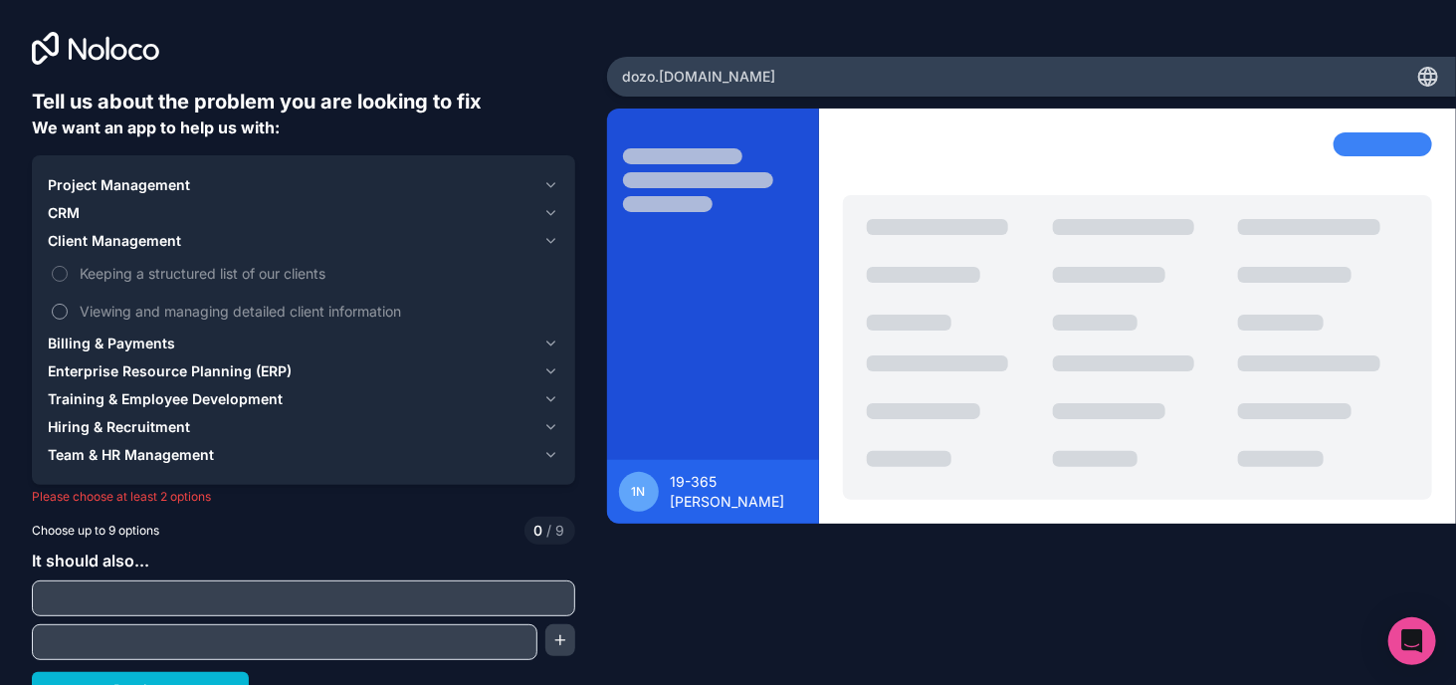
click at [81, 307] on span "Viewing and managing detailed client information" at bounding box center [318, 310] width 476 height 21
click at [68, 307] on button "Viewing and managing detailed client information" at bounding box center [60, 311] width 16 height 16
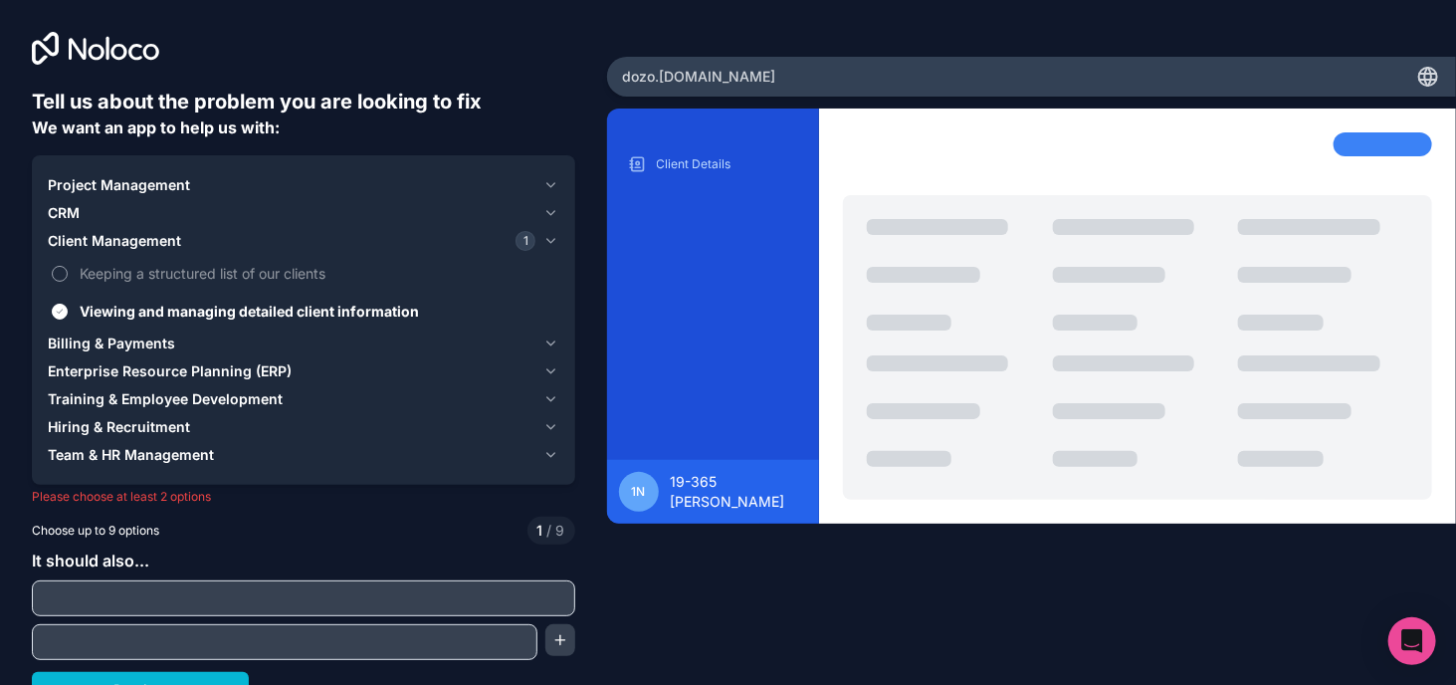
click at [82, 269] on span "Keeping a structured list of our clients" at bounding box center [318, 273] width 476 height 21
click at [68, 269] on button "Keeping a structured list of our clients" at bounding box center [60, 274] width 16 height 16
click at [113, 238] on span "Client Management" at bounding box center [114, 241] width 133 height 20
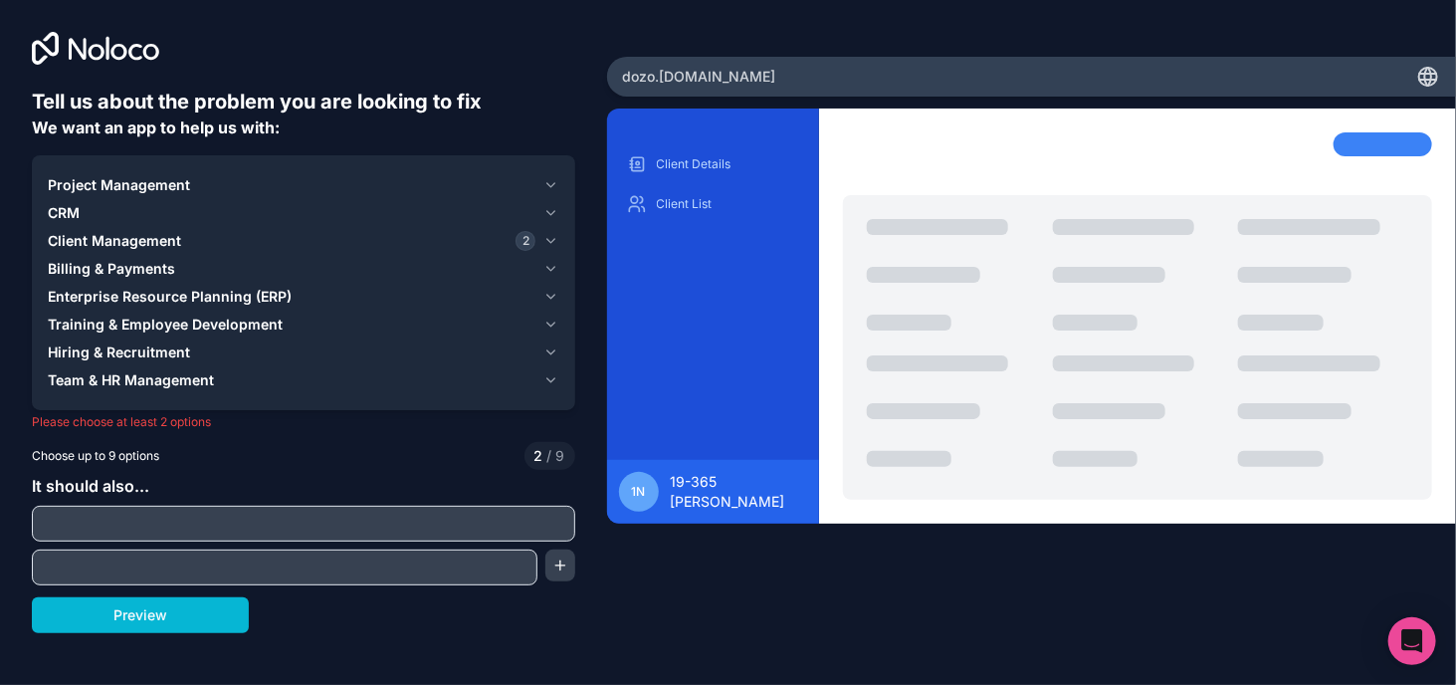
click at [116, 269] on span "Billing & Payments" at bounding box center [111, 269] width 127 height 20
